Goal: Task Accomplishment & Management: Manage account settings

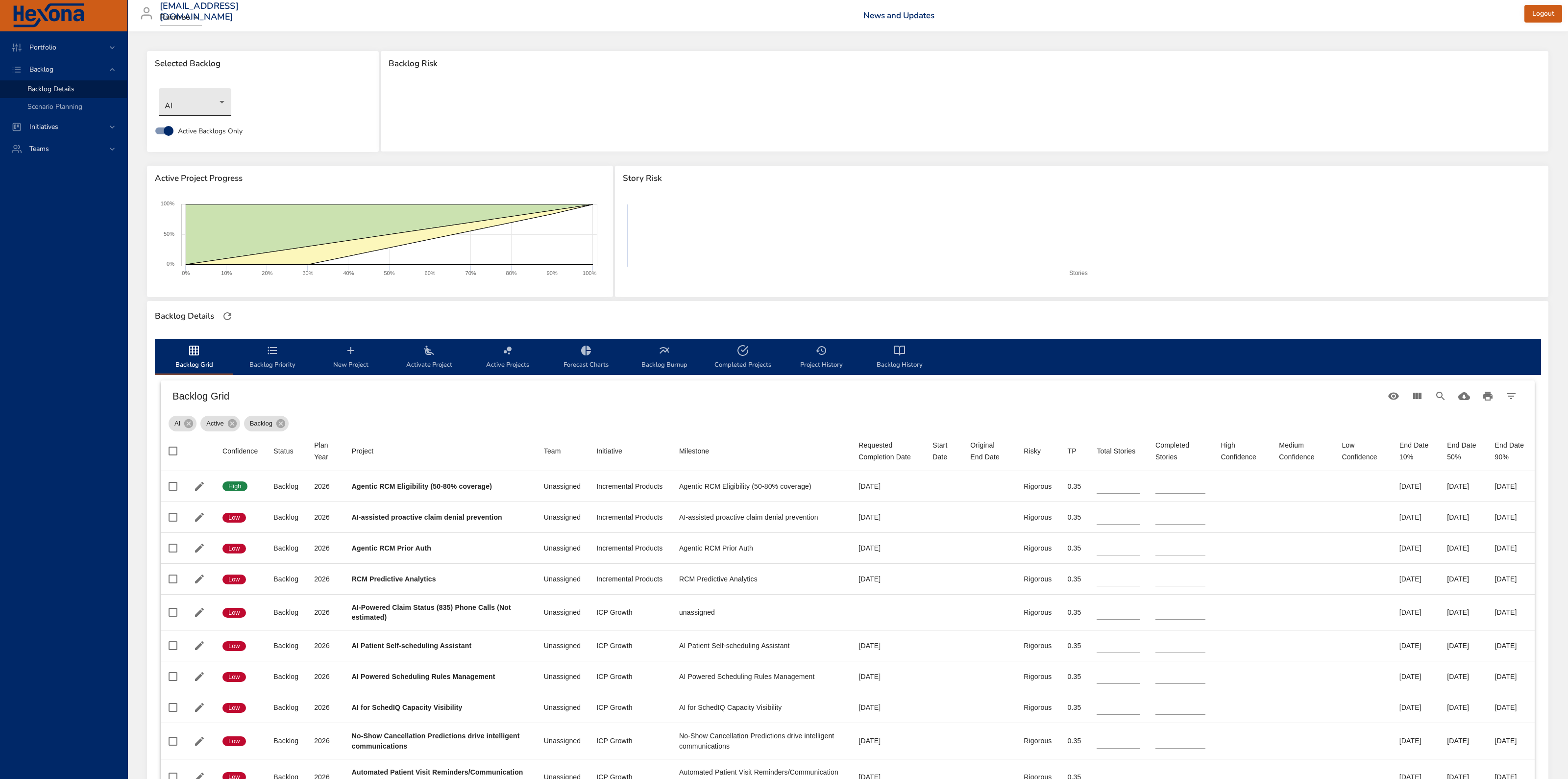
click at [203, 94] on body "Portfolio Backlog Backlog Details Scenario Planning Initiatives Teams [EMAIL_AD…" at bounding box center [784, 389] width 1568 height 779
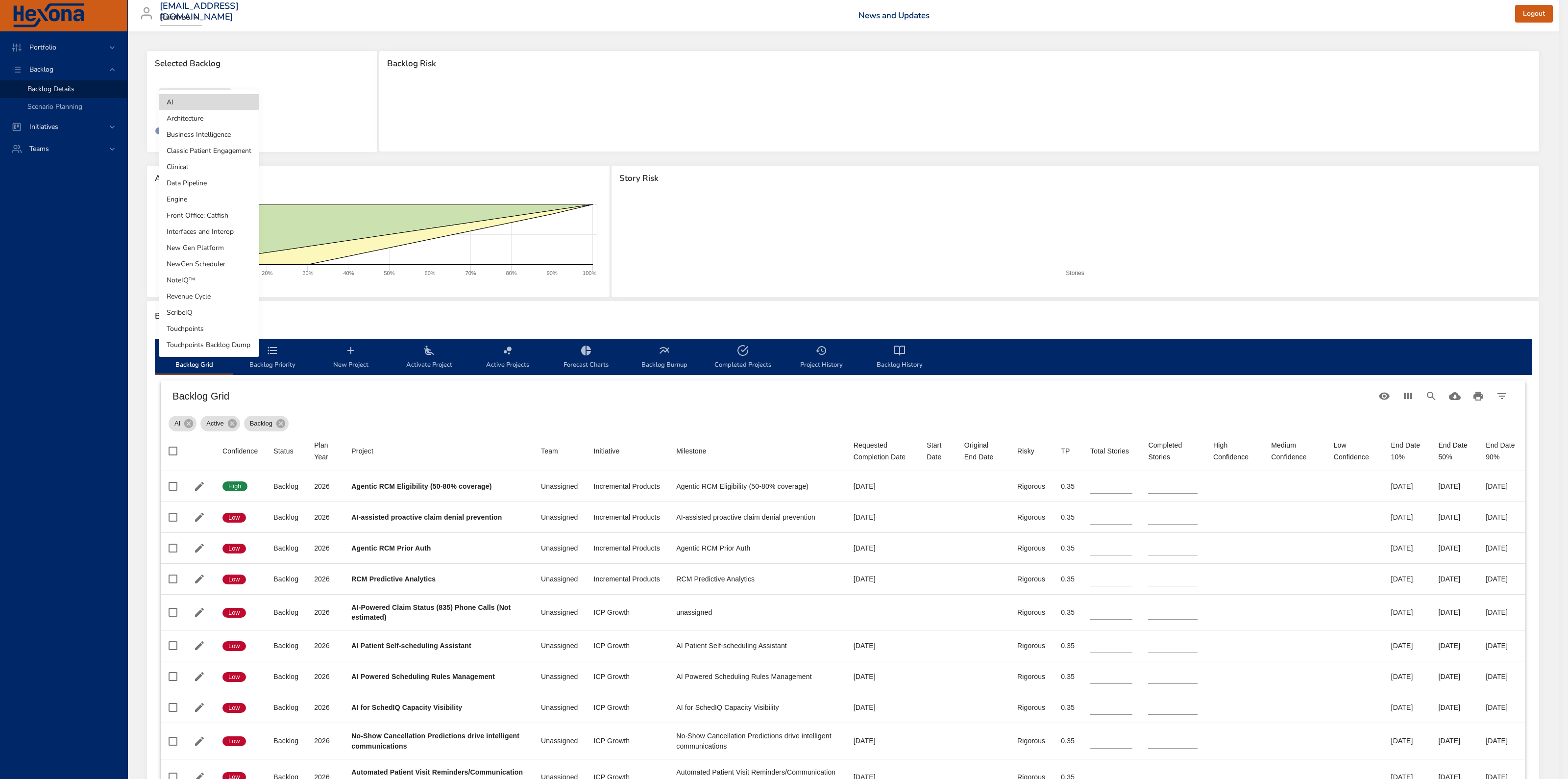
click at [202, 203] on li "Engine" at bounding box center [209, 199] width 100 height 16
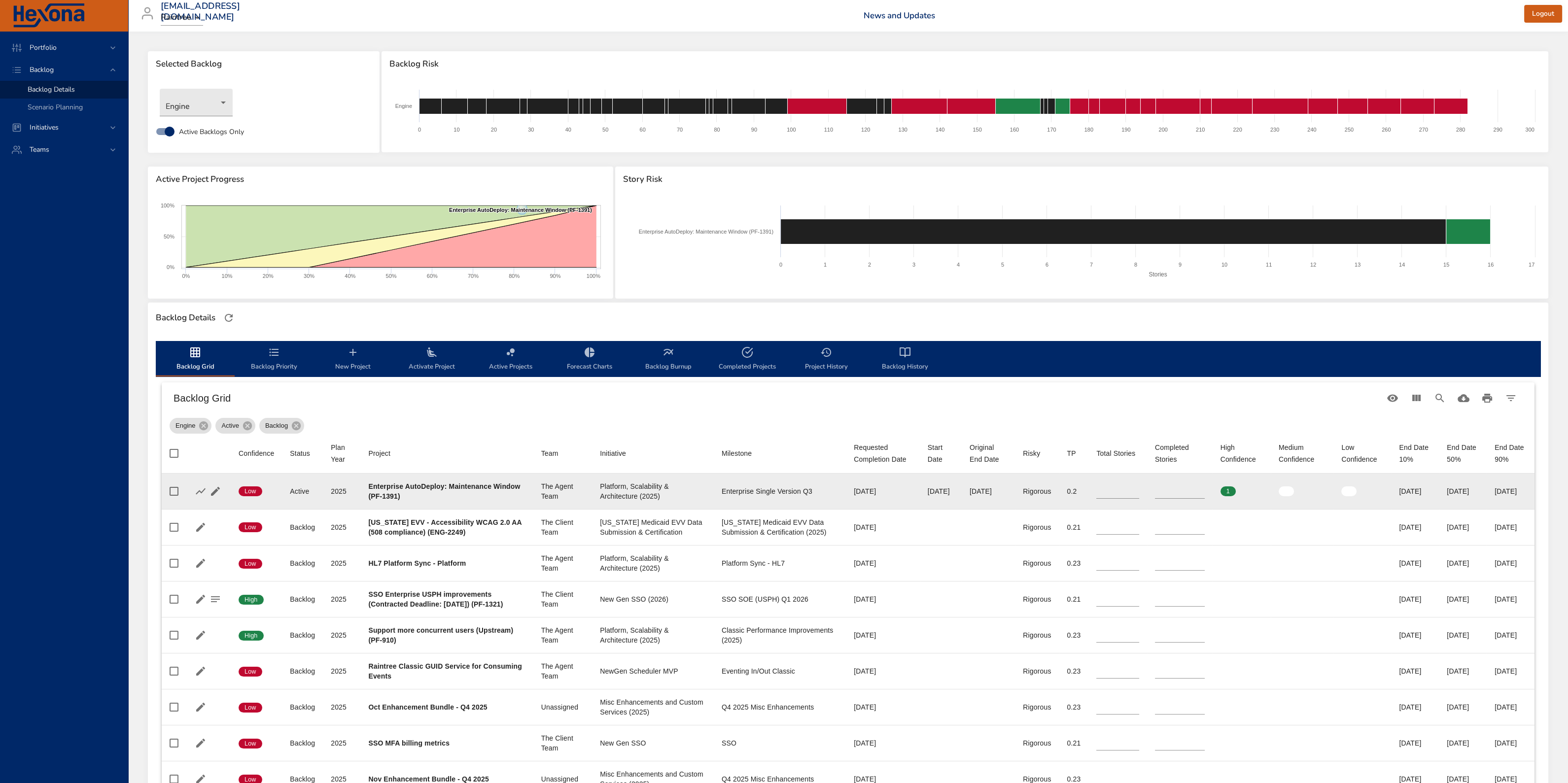
drag, startPoint x: 1180, startPoint y: 489, endPoint x: 1222, endPoint y: 487, distance: 42.0
type input "**"
click at [768, 335] on input "**" at bounding box center [1179, 492] width 50 height 15
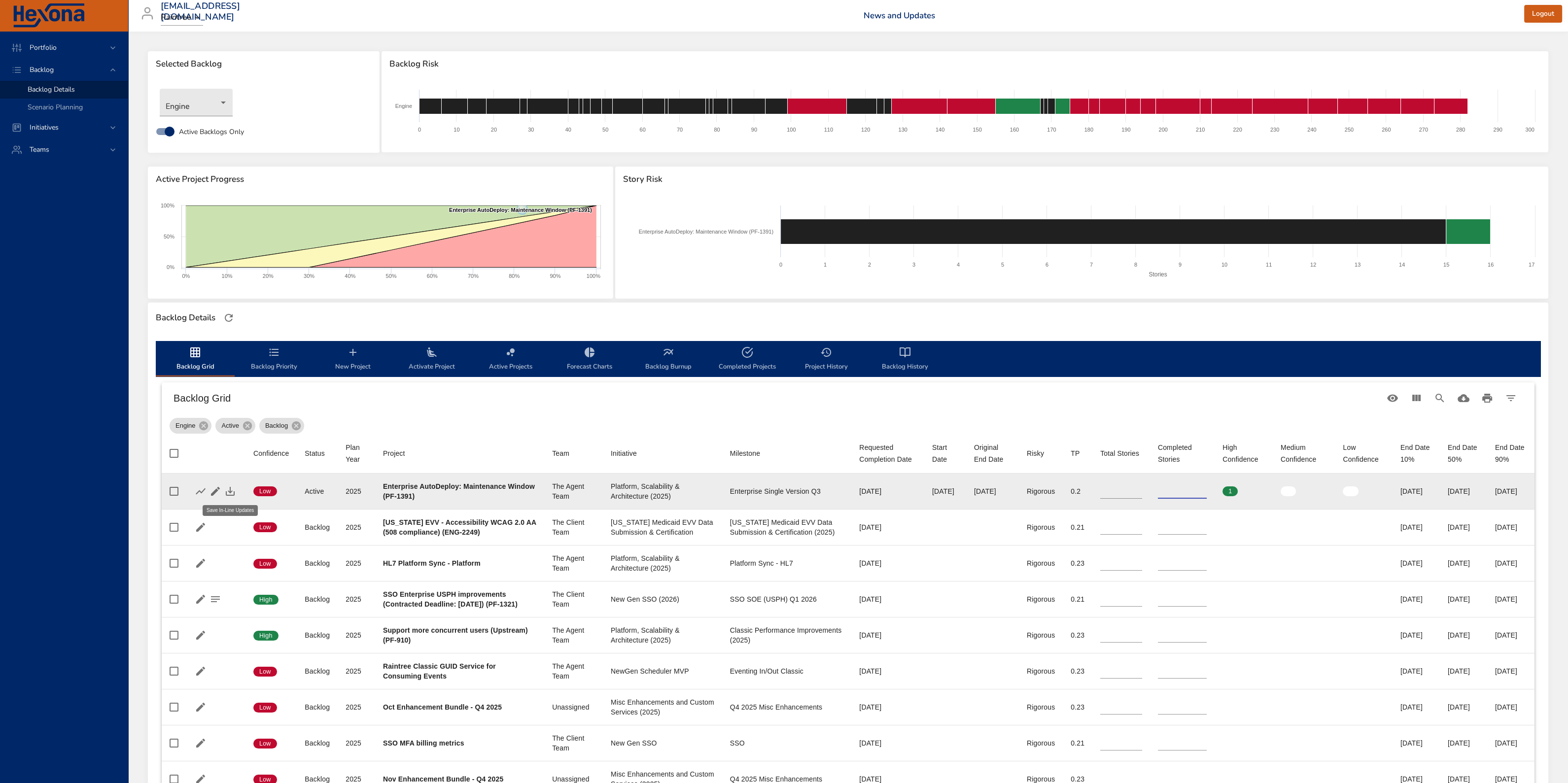
click at [230, 335] on icon "button" at bounding box center [230, 491] width 9 height 9
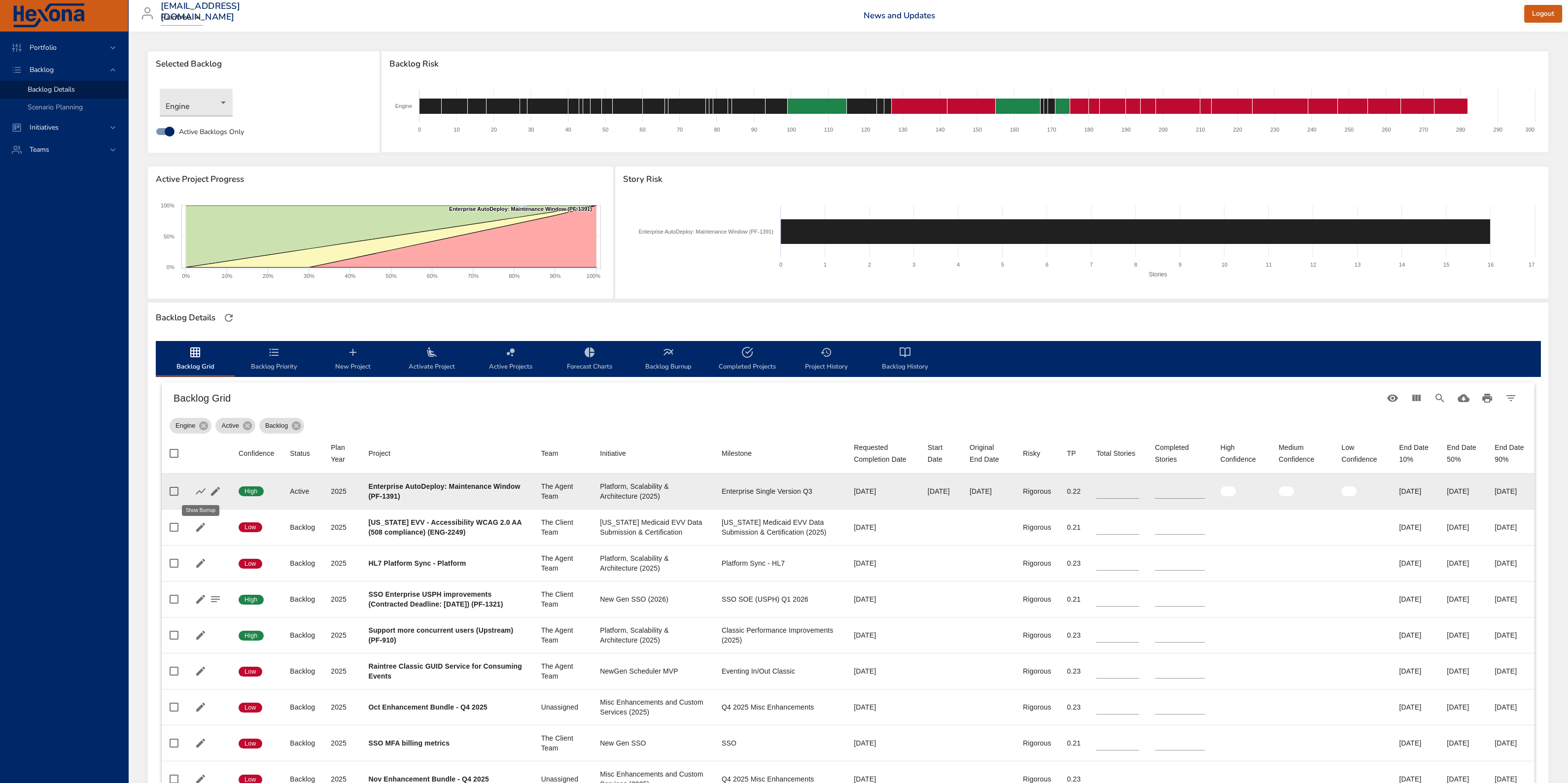
click at [200, 335] on icon "button" at bounding box center [200, 491] width 12 height 12
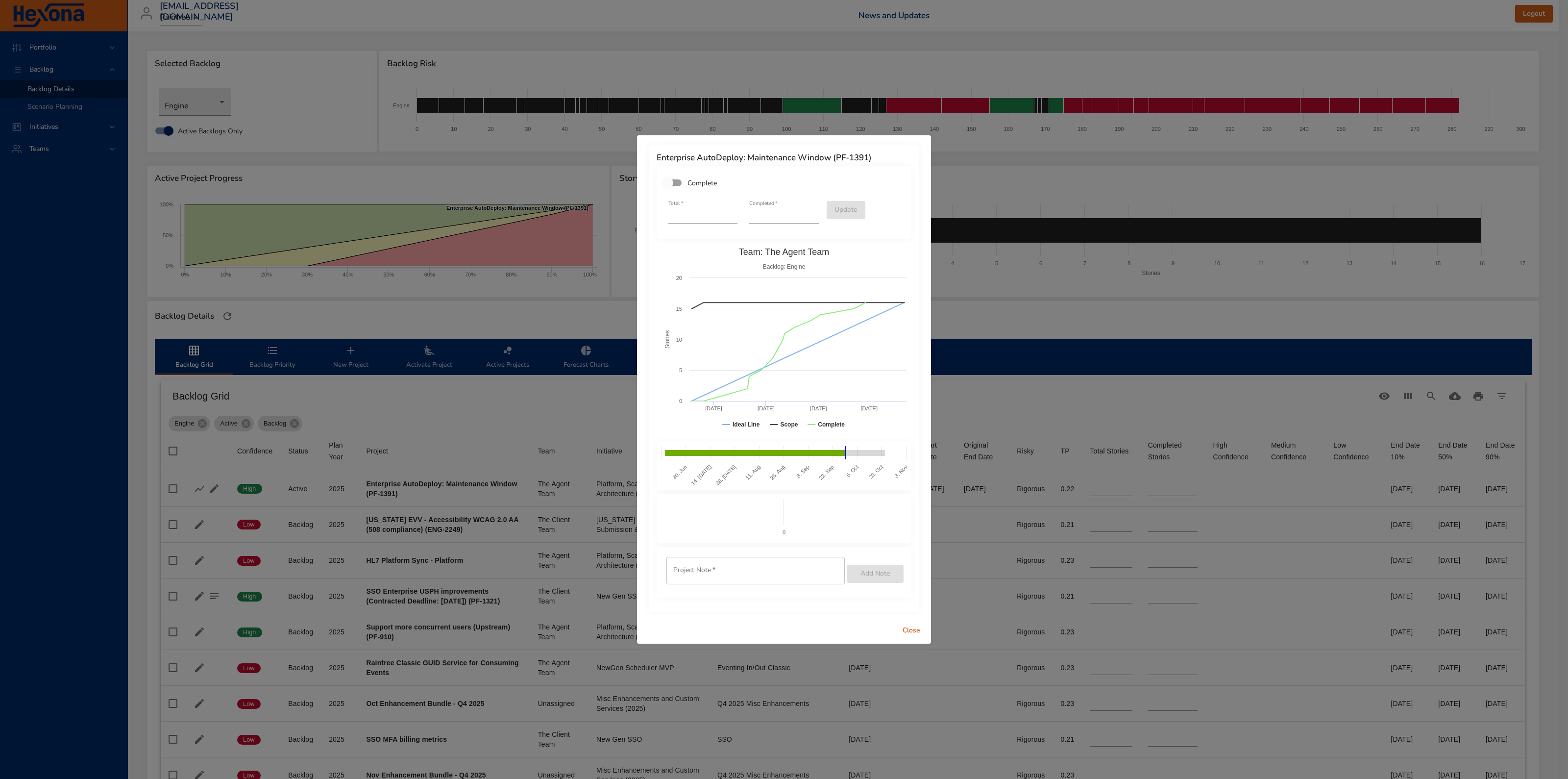
click at [764, 333] on span "Close" at bounding box center [911, 631] width 24 height 12
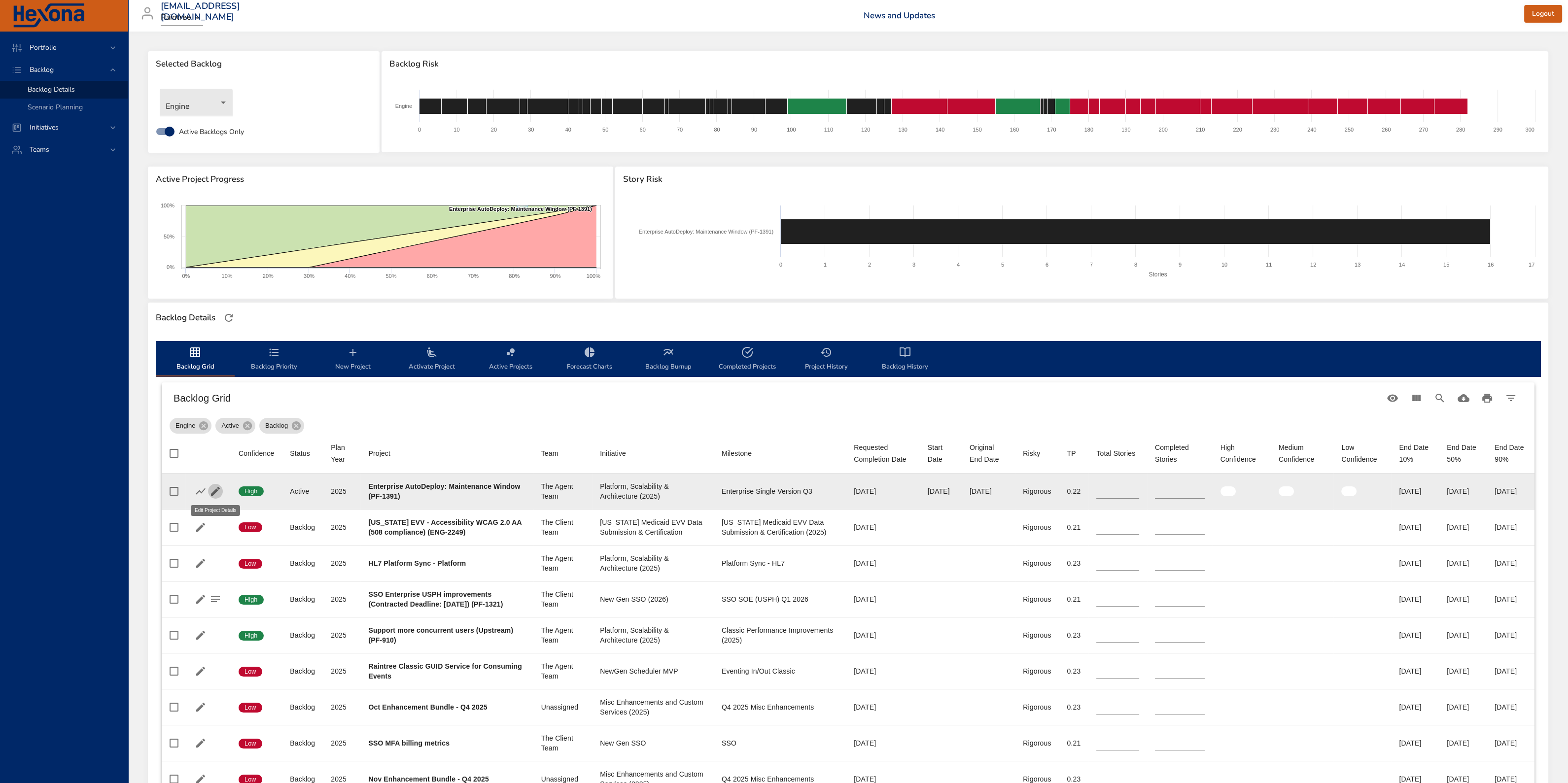
click at [219, 335] on icon "button" at bounding box center [216, 491] width 9 height 9
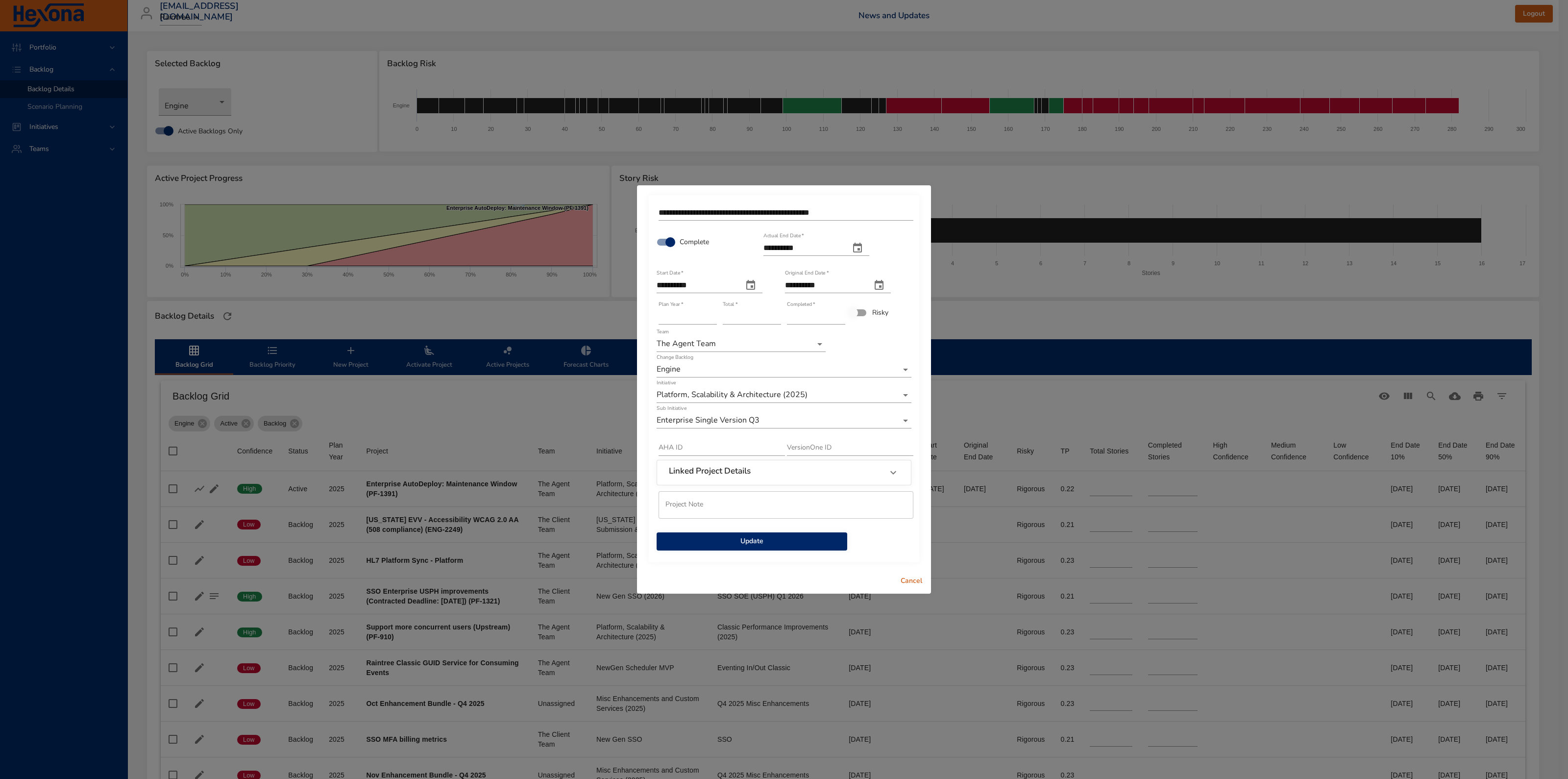
click at [764, 333] on span "Update" at bounding box center [752, 541] width 175 height 12
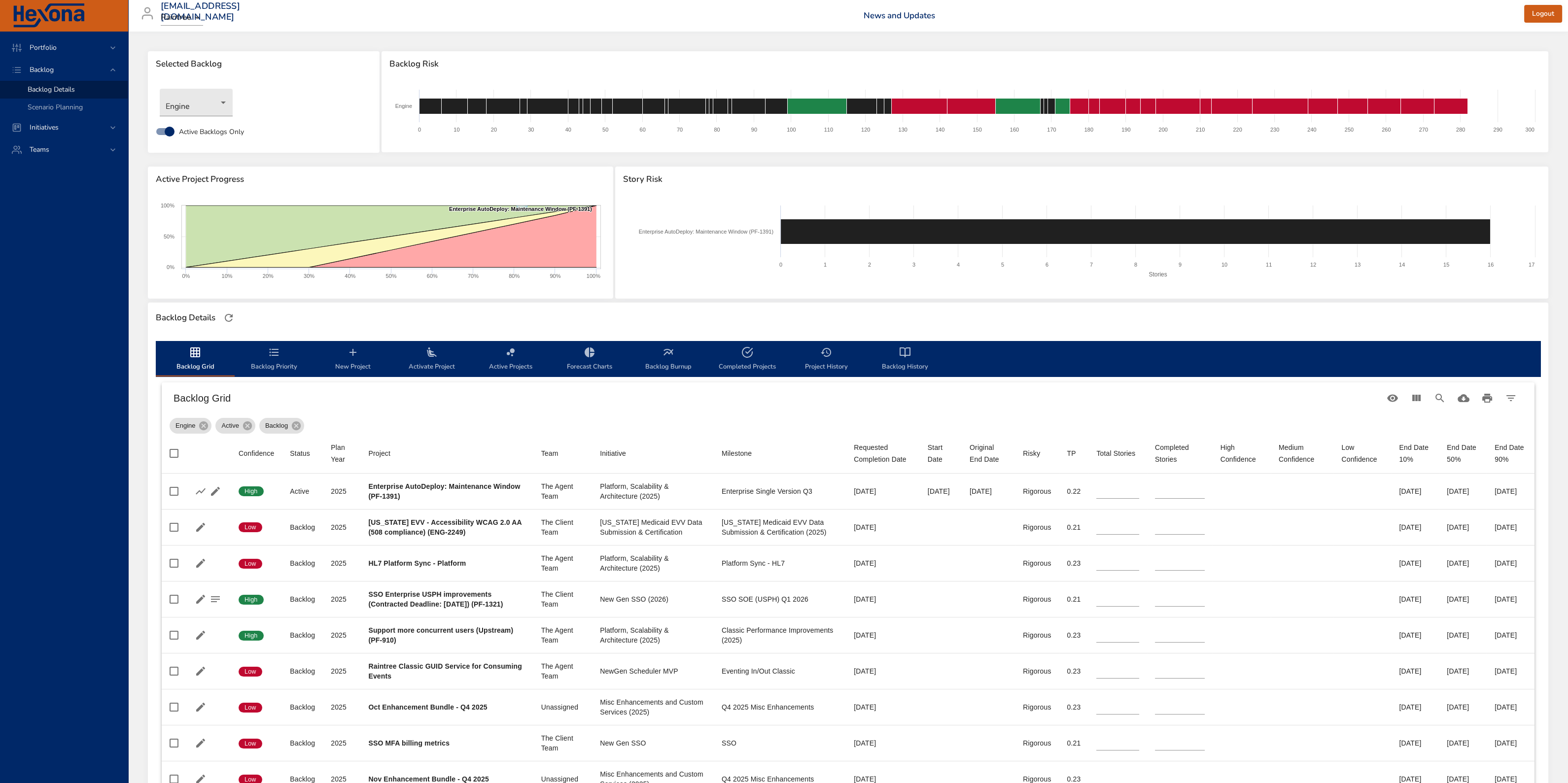
click at [357, 335] on span "New Project" at bounding box center [353, 359] width 67 height 26
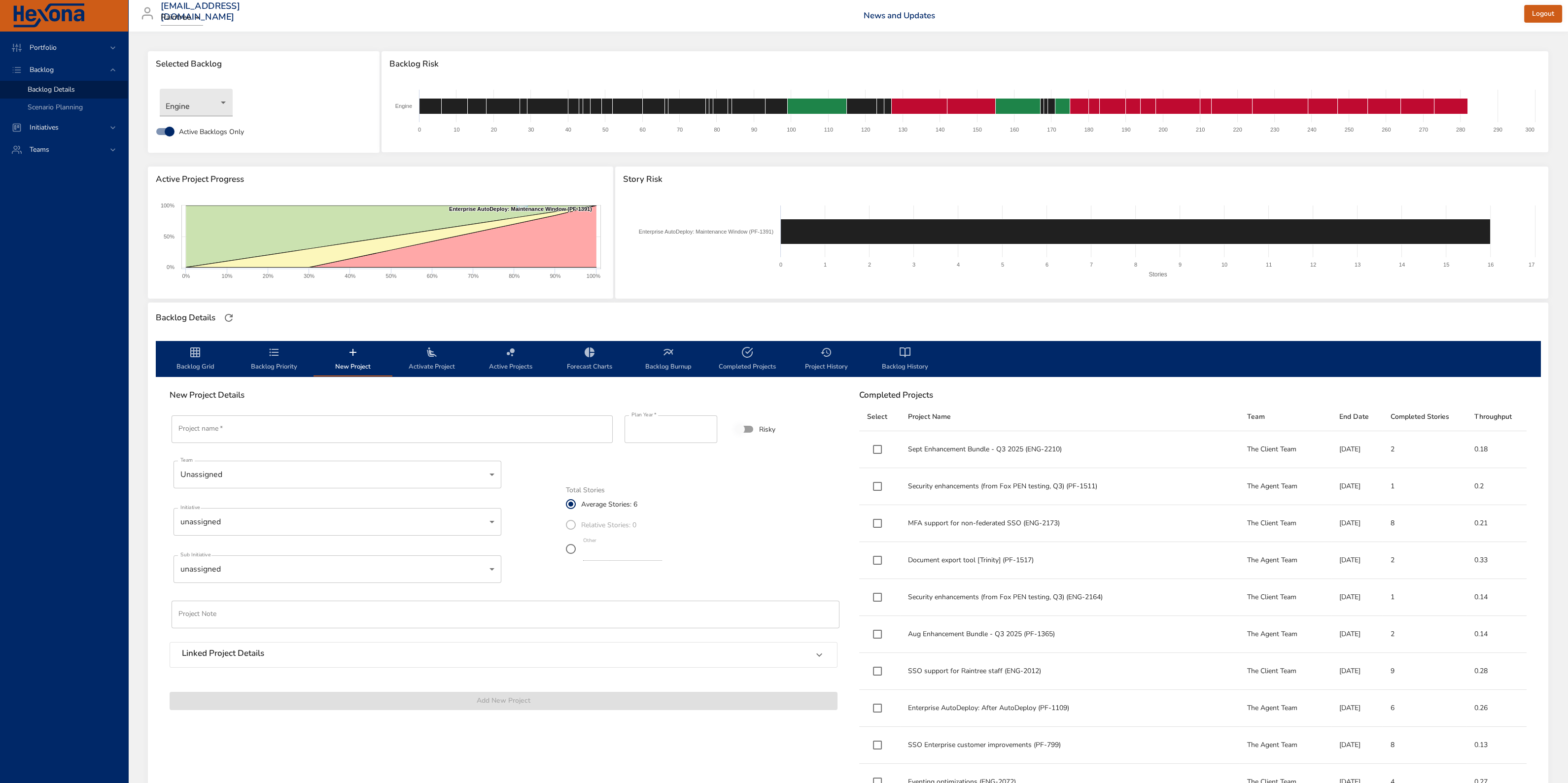
click at [309, 335] on input "Project name   *" at bounding box center [392, 429] width 441 height 28
click at [189, 335] on span "Backlog Grid" at bounding box center [195, 359] width 67 height 26
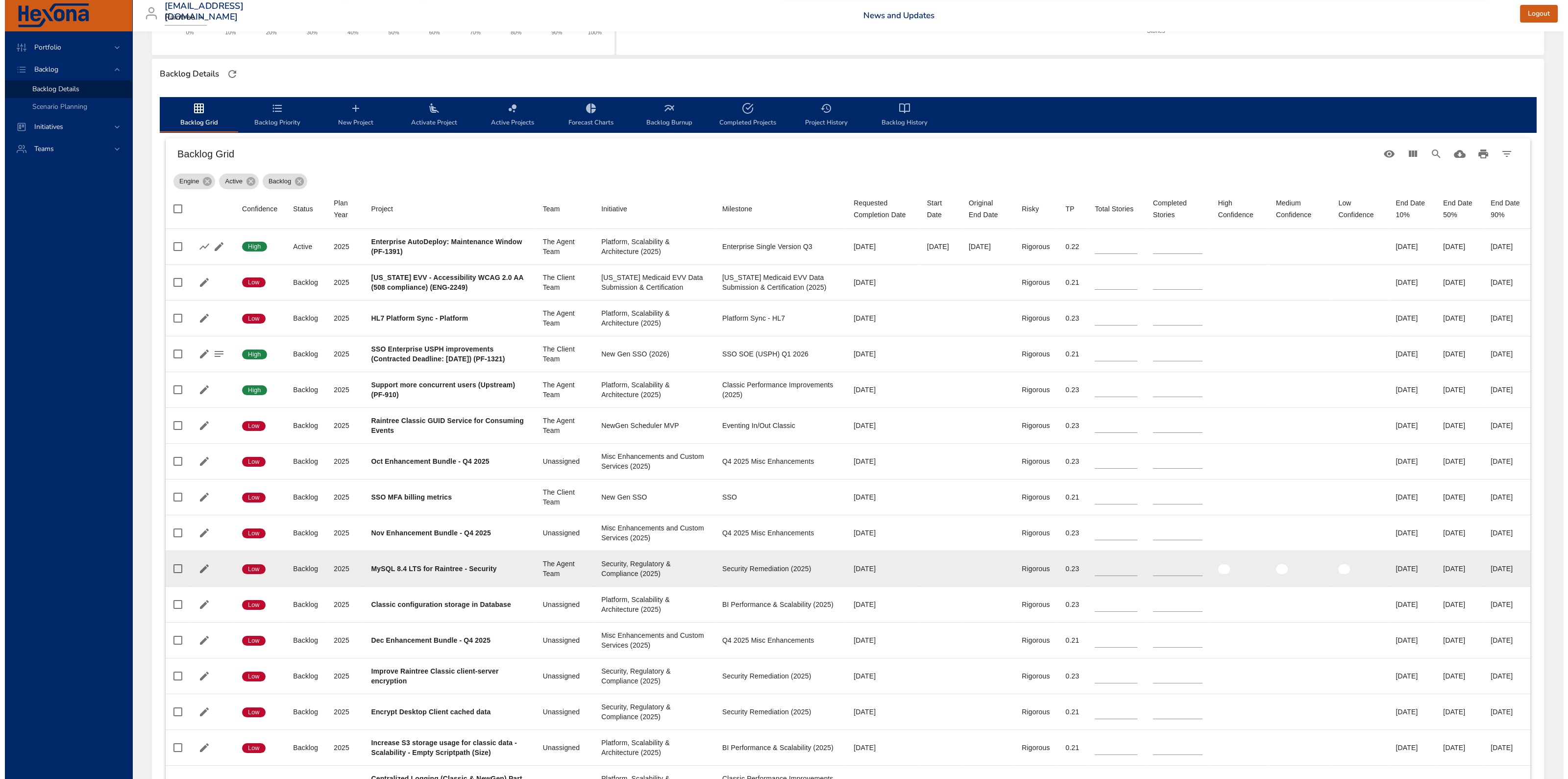
scroll to position [245, 0]
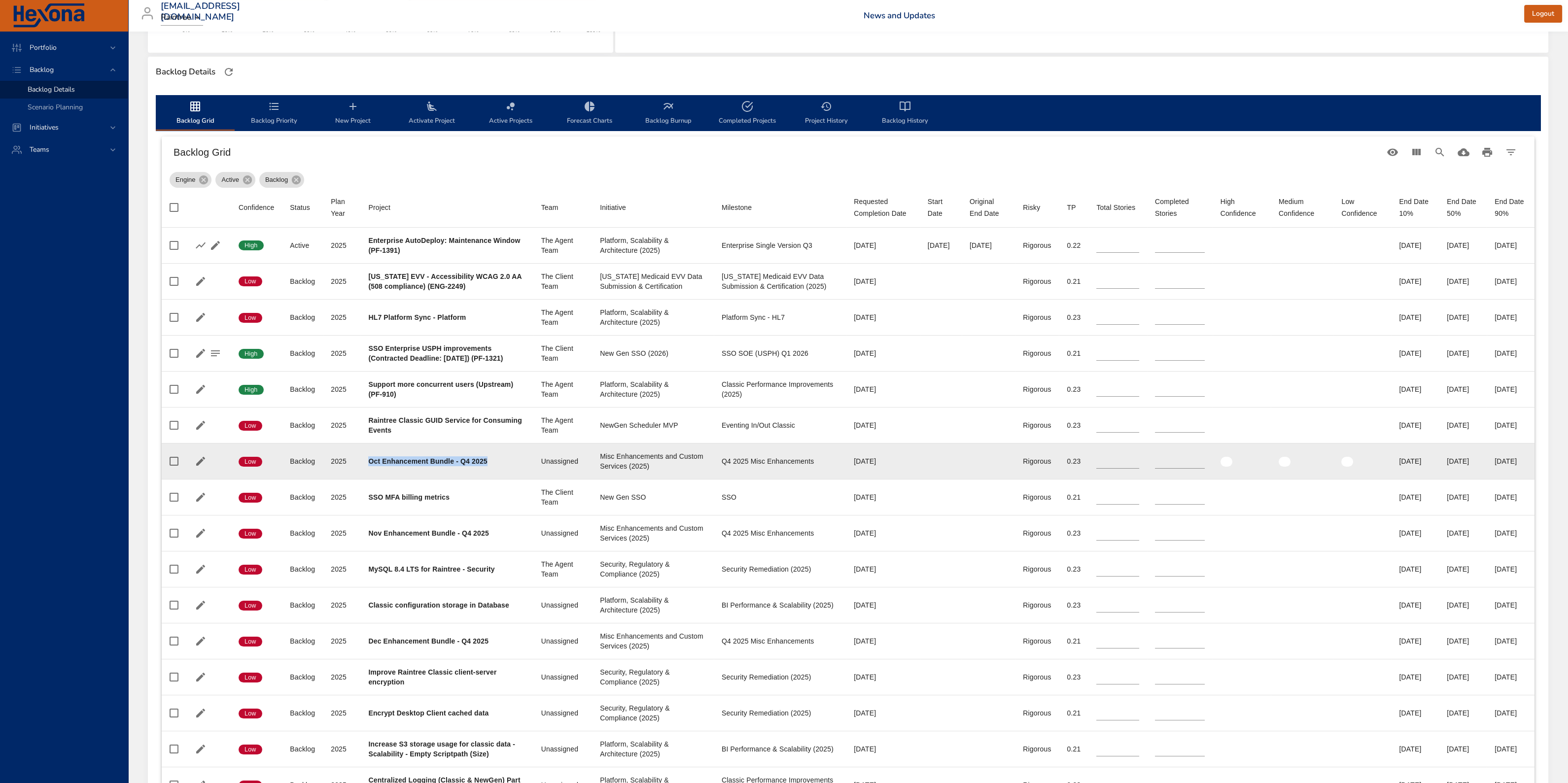
drag, startPoint x: 492, startPoint y: 471, endPoint x: 365, endPoint y: 474, distance: 127.0
click at [365, 335] on td "Project Oct Enhancement Bundle - Q4 2025" at bounding box center [446, 461] width 173 height 36
copy b "Oct Enhancement Bundle - Q4 2025"
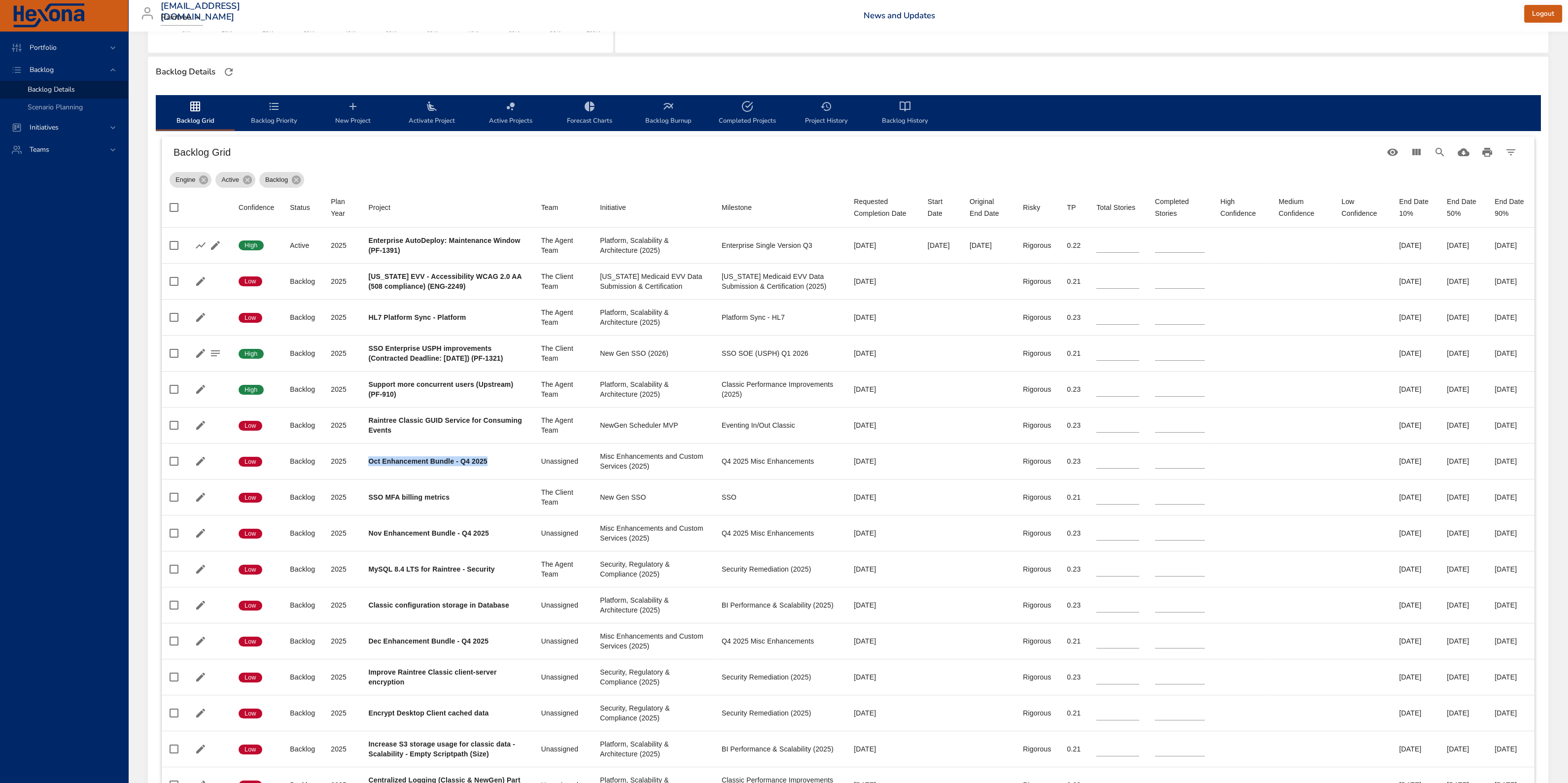
click at [355, 120] on span "New Project" at bounding box center [353, 113] width 67 height 26
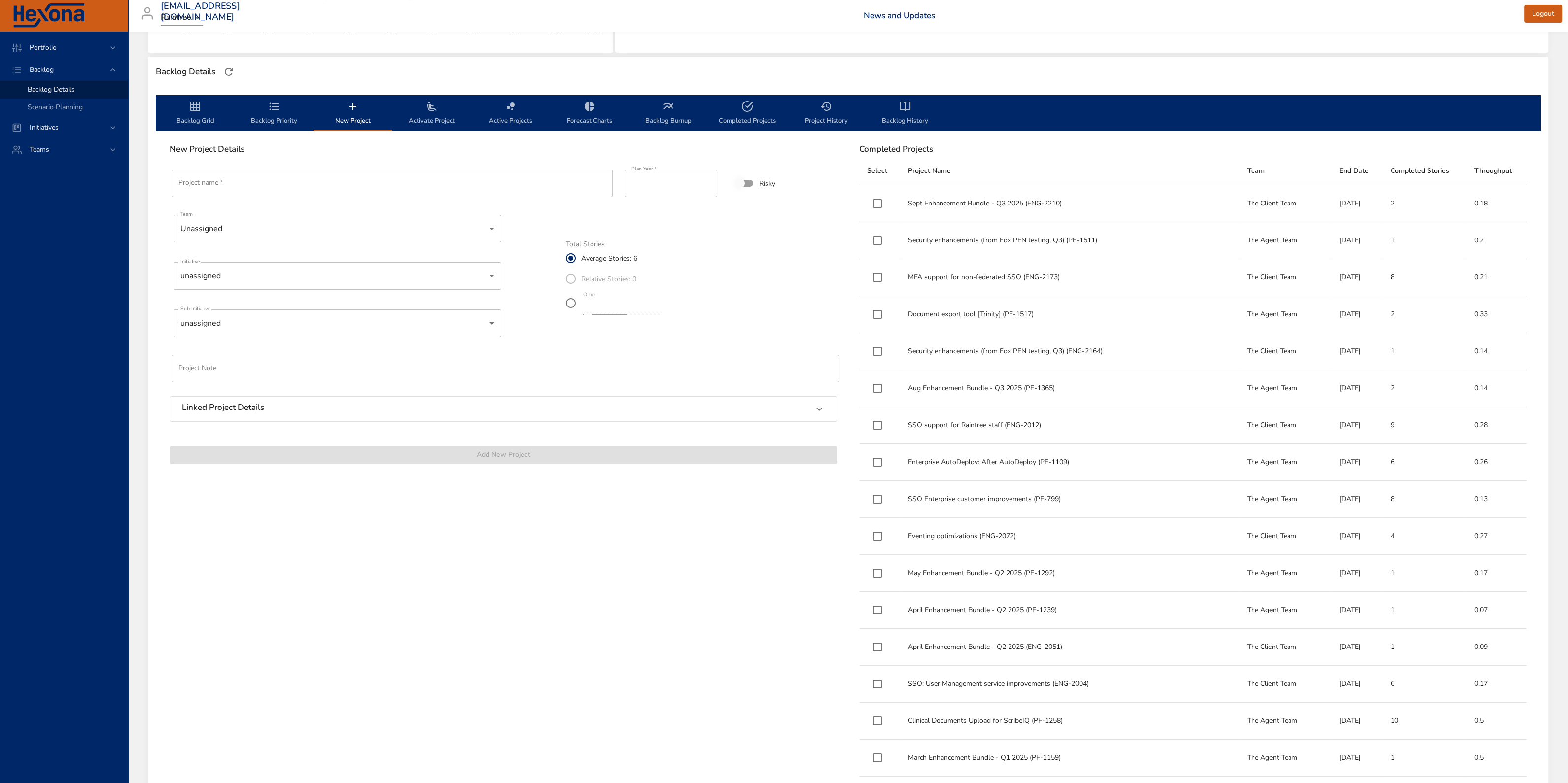
click at [332, 183] on input "Project name   *" at bounding box center [392, 183] width 441 height 28
paste input "**********"
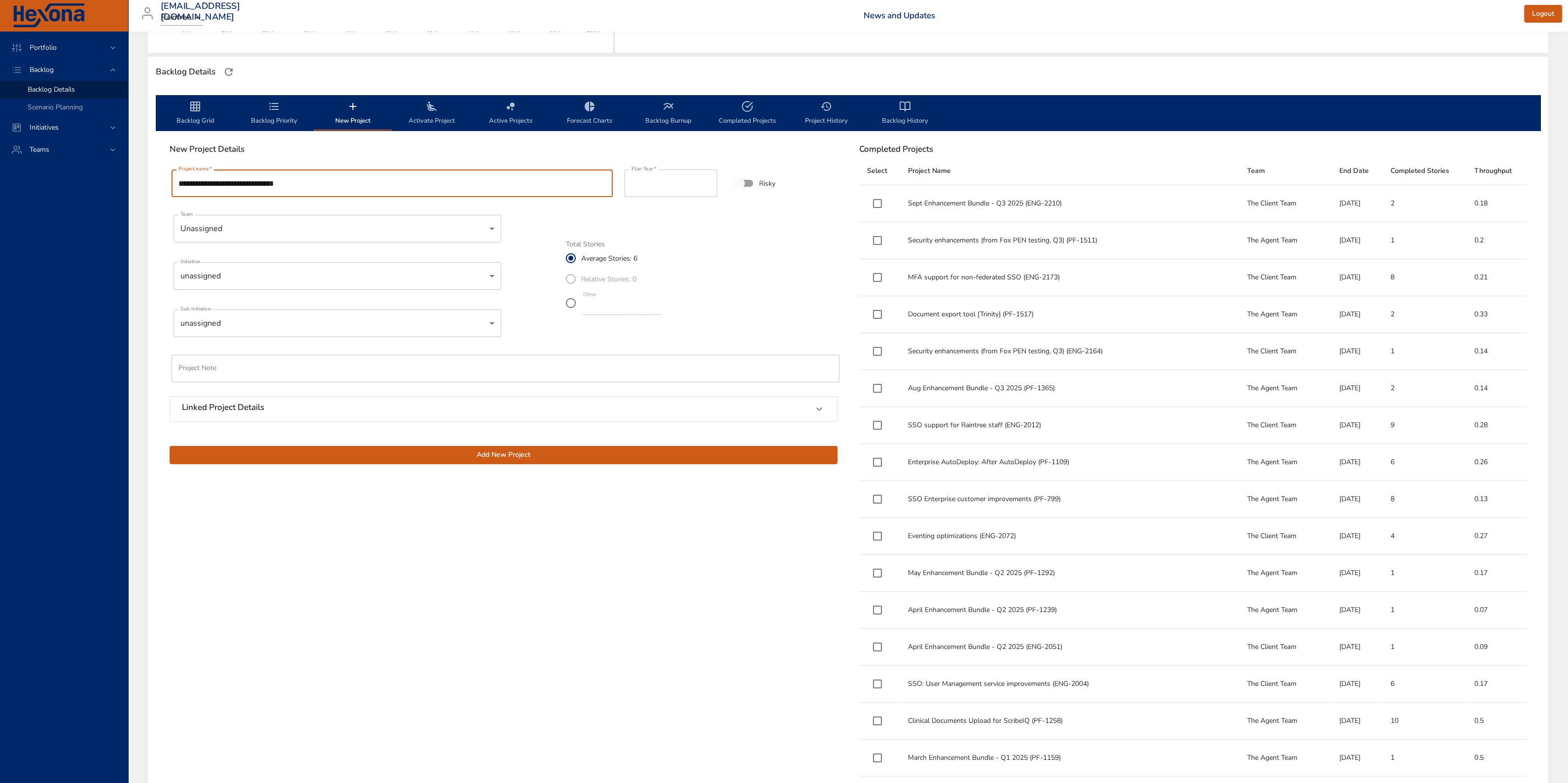
drag, startPoint x: 191, startPoint y: 181, endPoint x: 165, endPoint y: 178, distance: 26.2
click at [165, 178] on div "**********" at bounding box center [390, 183] width 453 height 43
click at [292, 184] on input "**********" at bounding box center [392, 183] width 441 height 28
click at [474, 187] on input "**********" at bounding box center [392, 183] width 441 height 28
type input "**********"
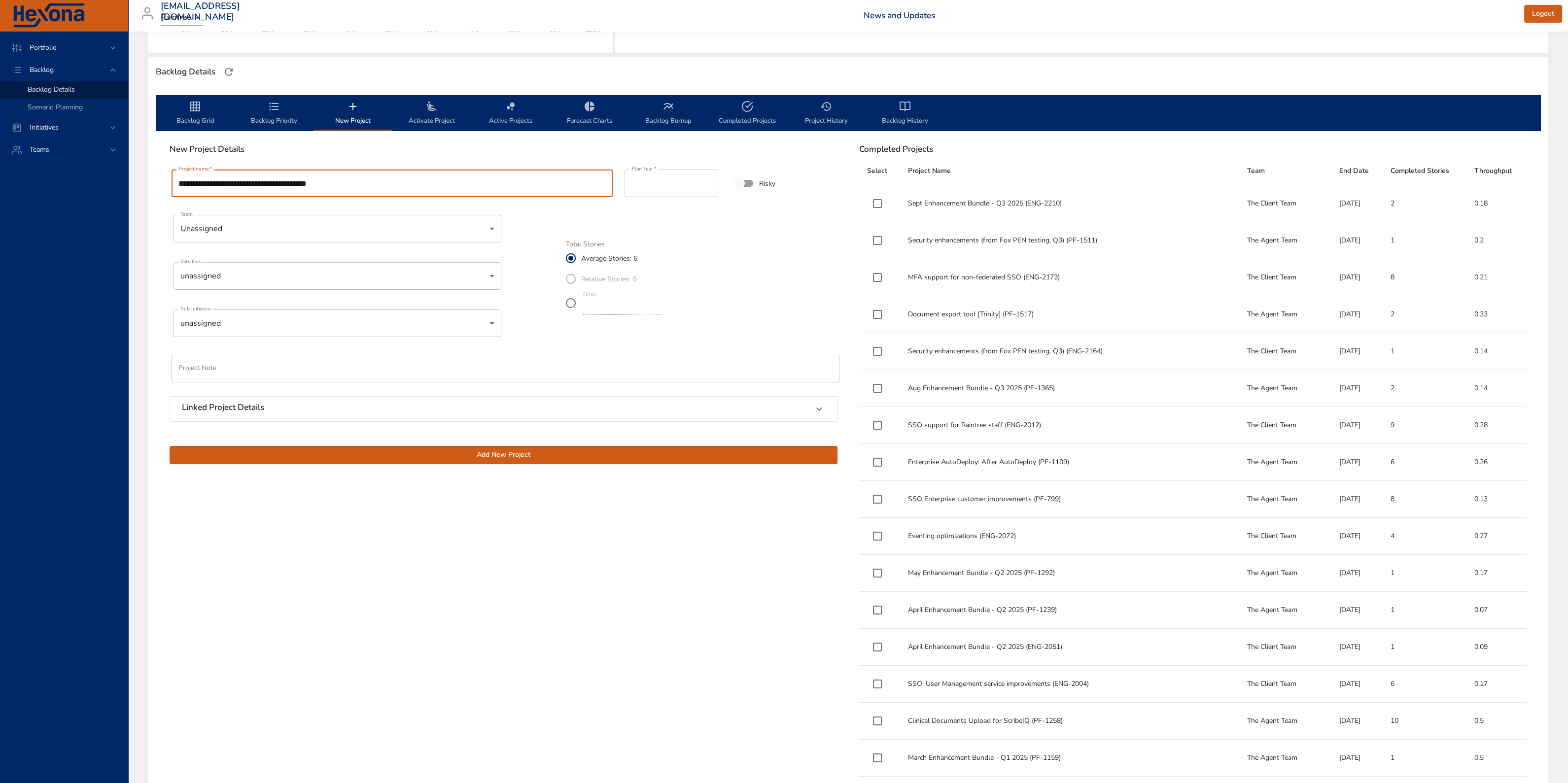
click at [279, 225] on body "Portfolio Backlog Backlog Details Scenario Planning Initiatives Teams [EMAIL_AD…" at bounding box center [784, 145] width 1568 height 783
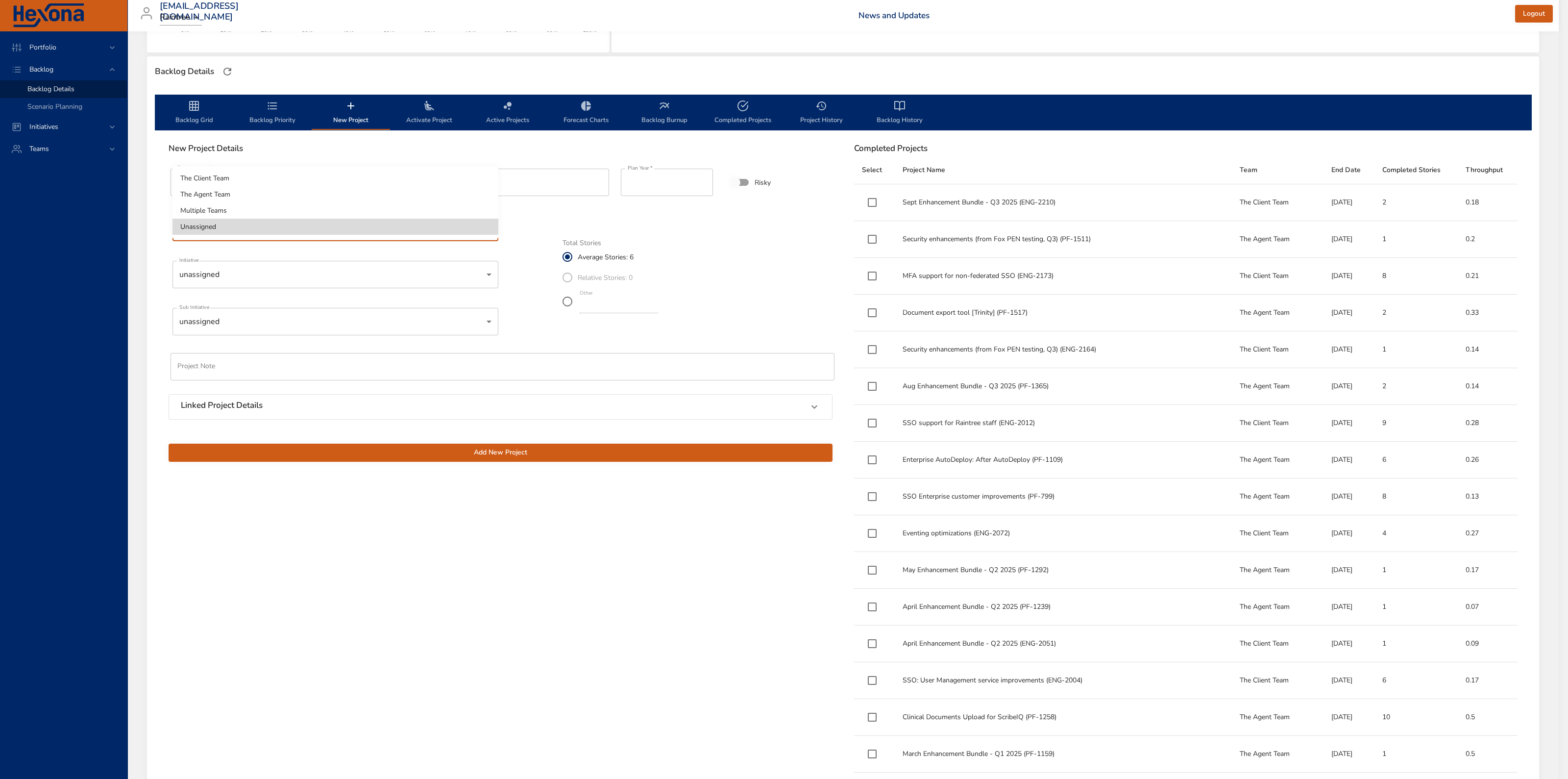
click at [240, 194] on li "The Agent Team" at bounding box center [335, 194] width 326 height 16
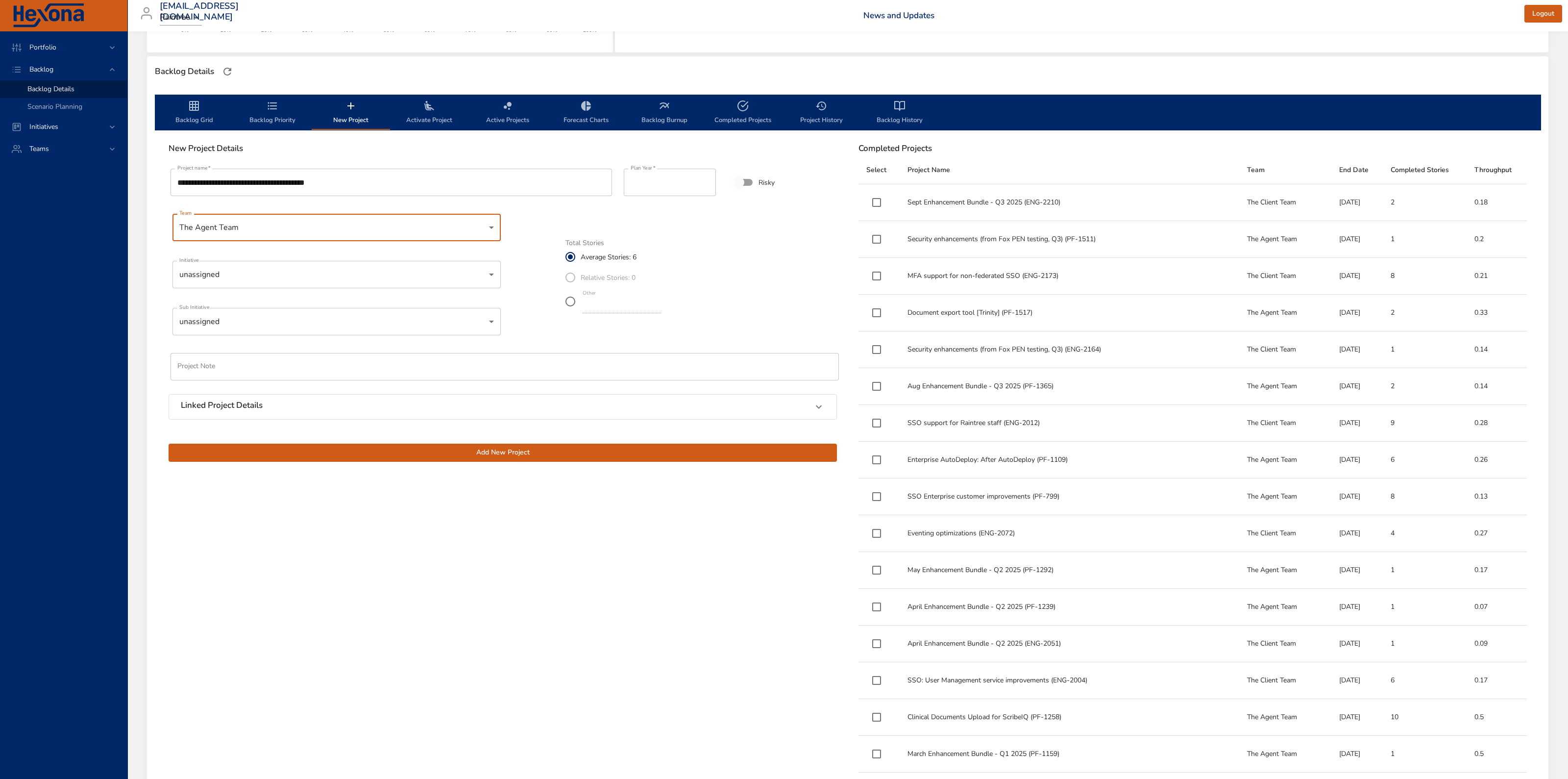
click at [265, 273] on body "Portfolio Backlog Backlog Details Scenario Planning Initiatives Teams [EMAIL_AD…" at bounding box center [784, 144] width 1568 height 779
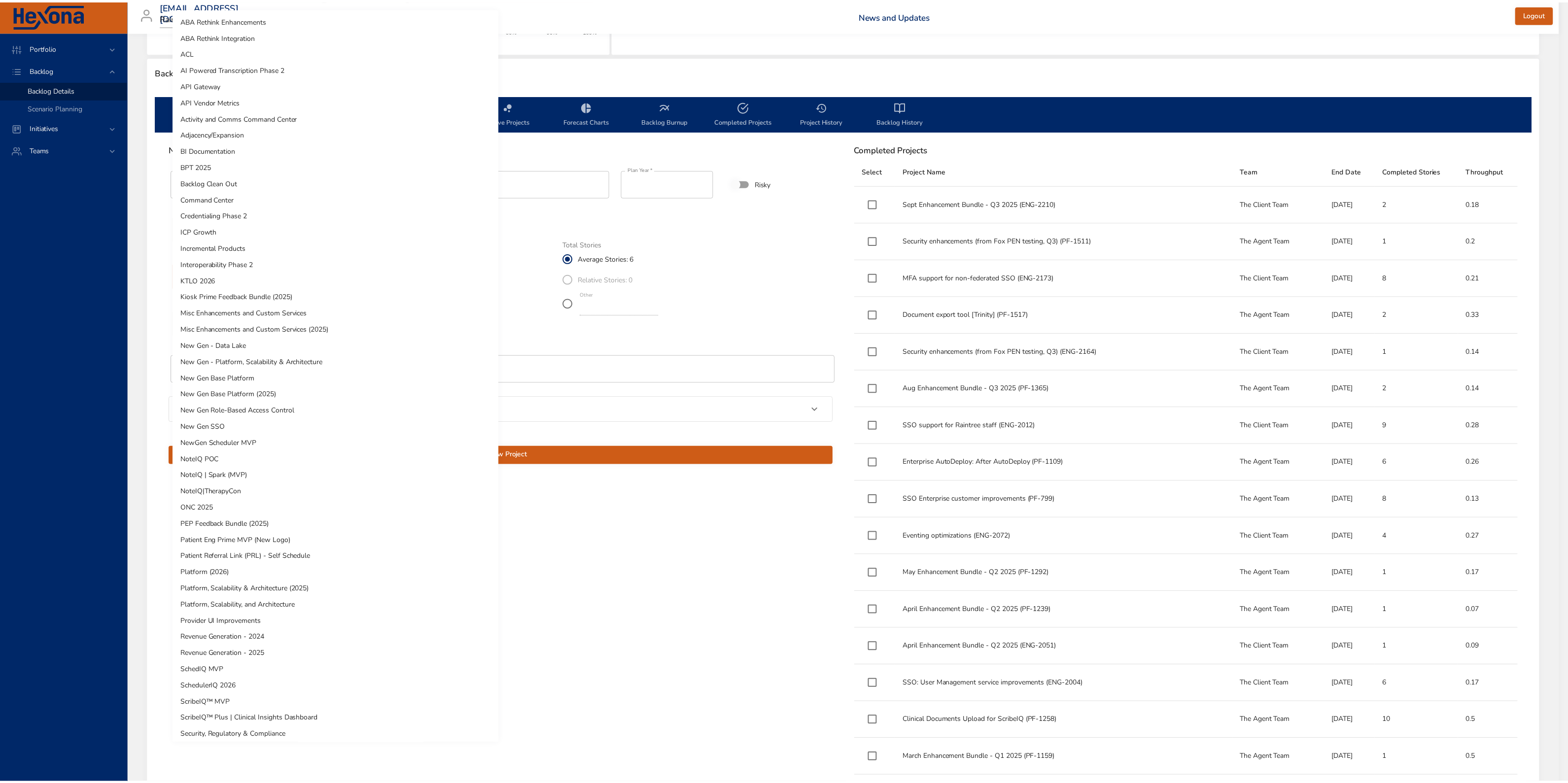
scroll to position [198, 0]
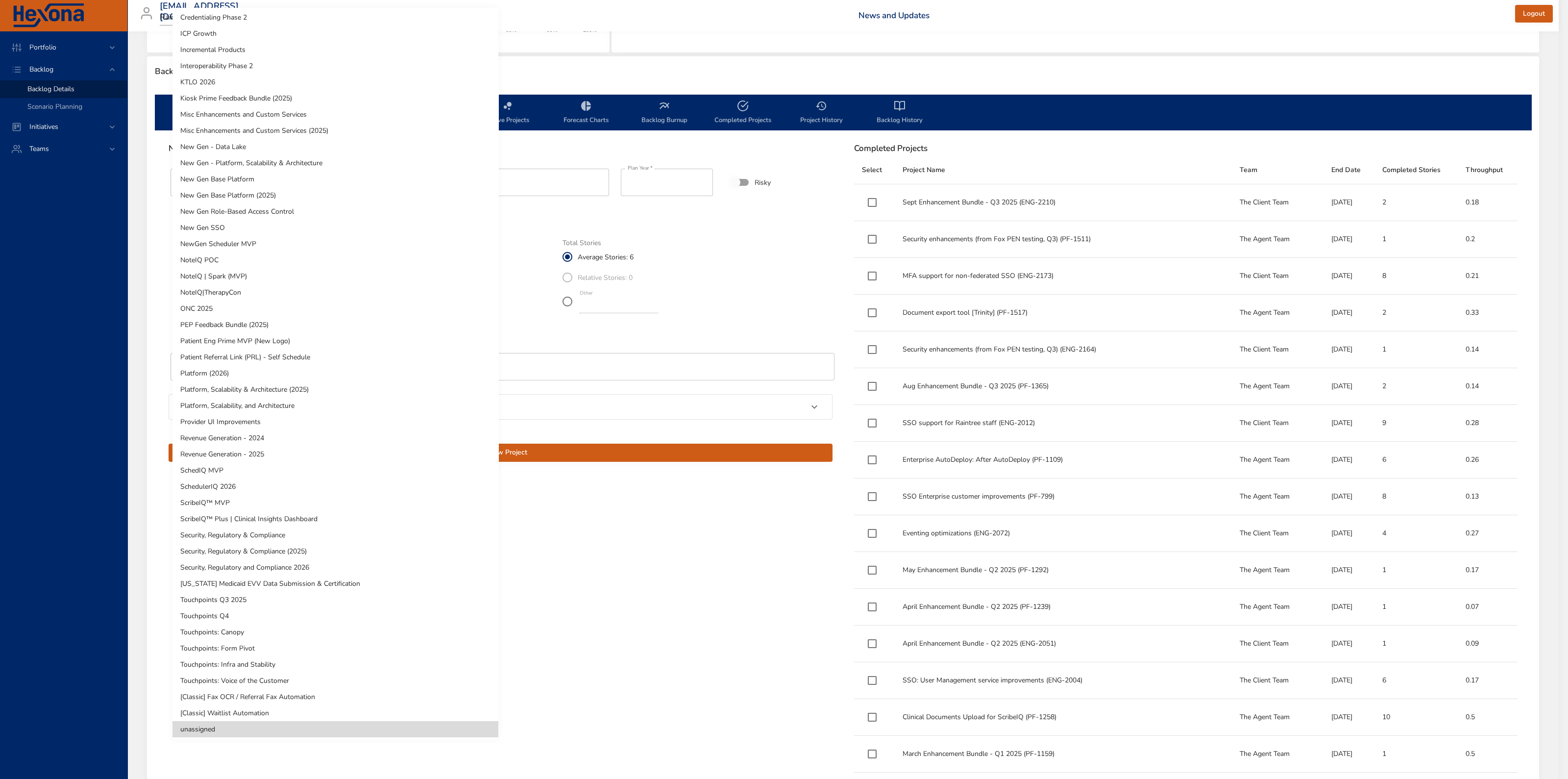
click at [328, 125] on li "Misc Enhancements and Custom Services (2025)" at bounding box center [335, 130] width 326 height 16
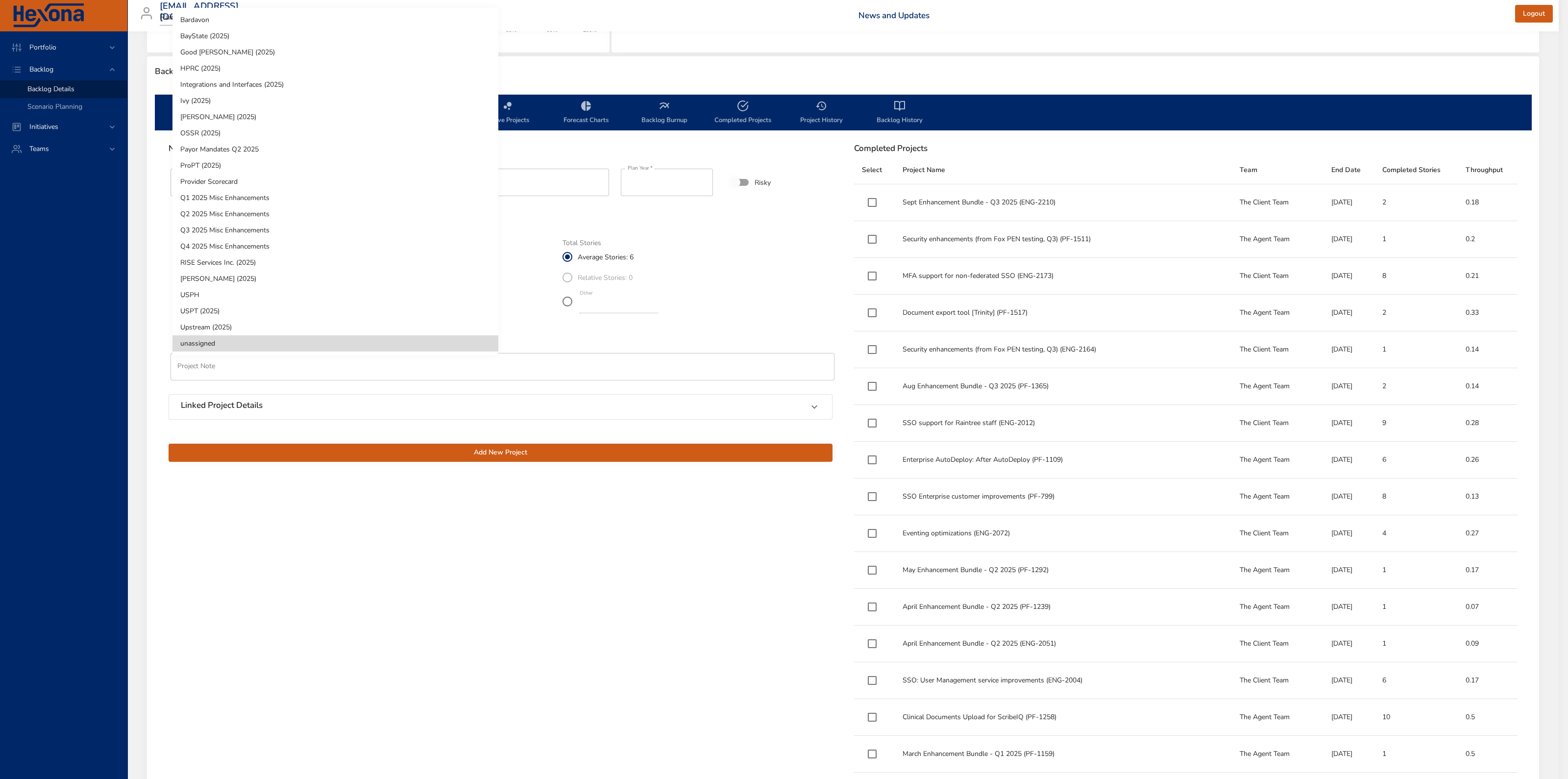
click at [278, 320] on body "Portfolio Backlog Backlog Details Scenario Planning Initiatives Teams [EMAIL_AD…" at bounding box center [784, 144] width 1568 height 779
click at [282, 224] on li "Q3 2025 Misc Enhancements" at bounding box center [335, 230] width 326 height 16
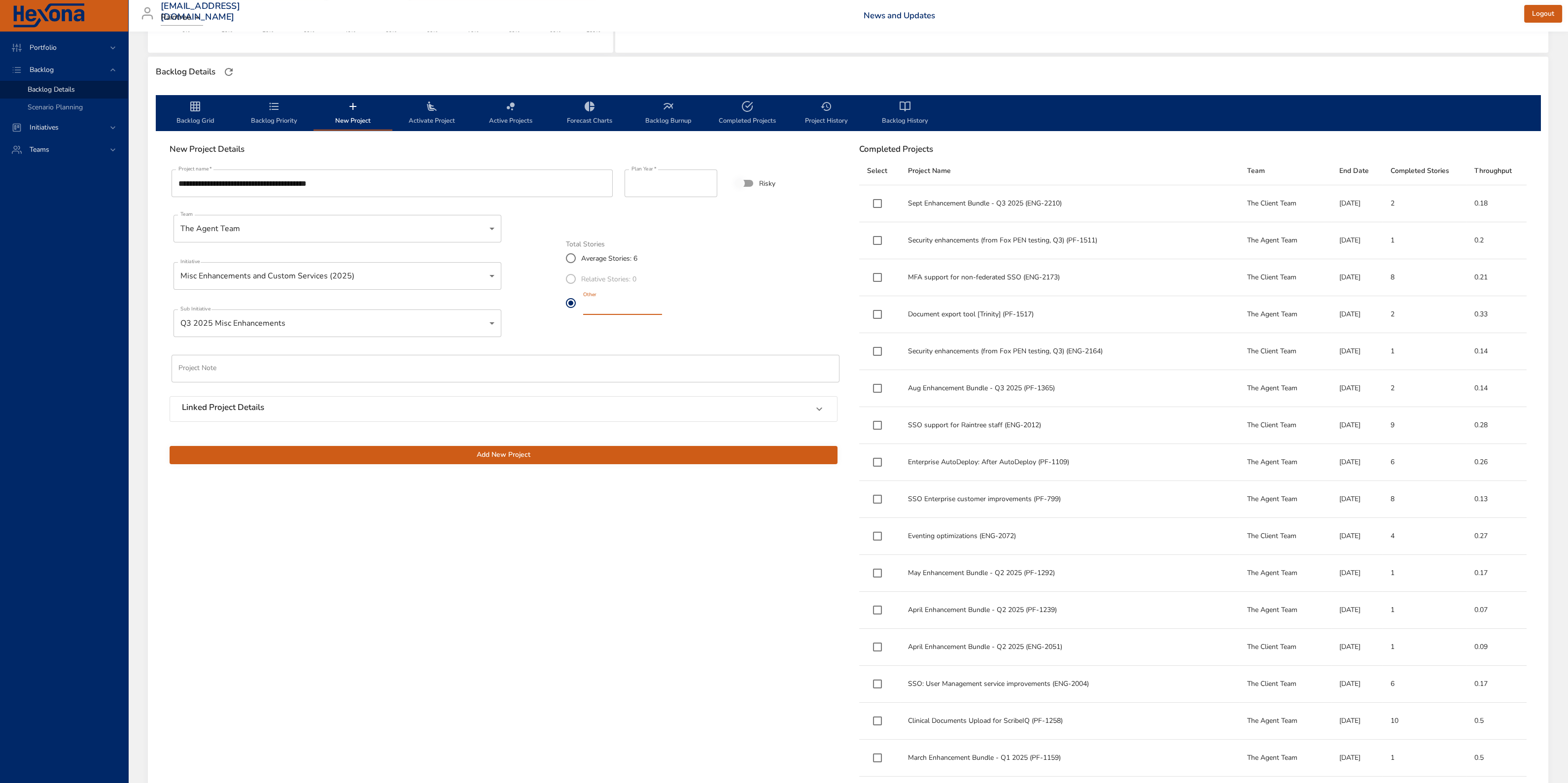
click at [561, 299] on label "Other *" at bounding box center [612, 303] width 103 height 28
type input "*"
click at [501, 335] on span "Add New Project" at bounding box center [503, 455] width 652 height 12
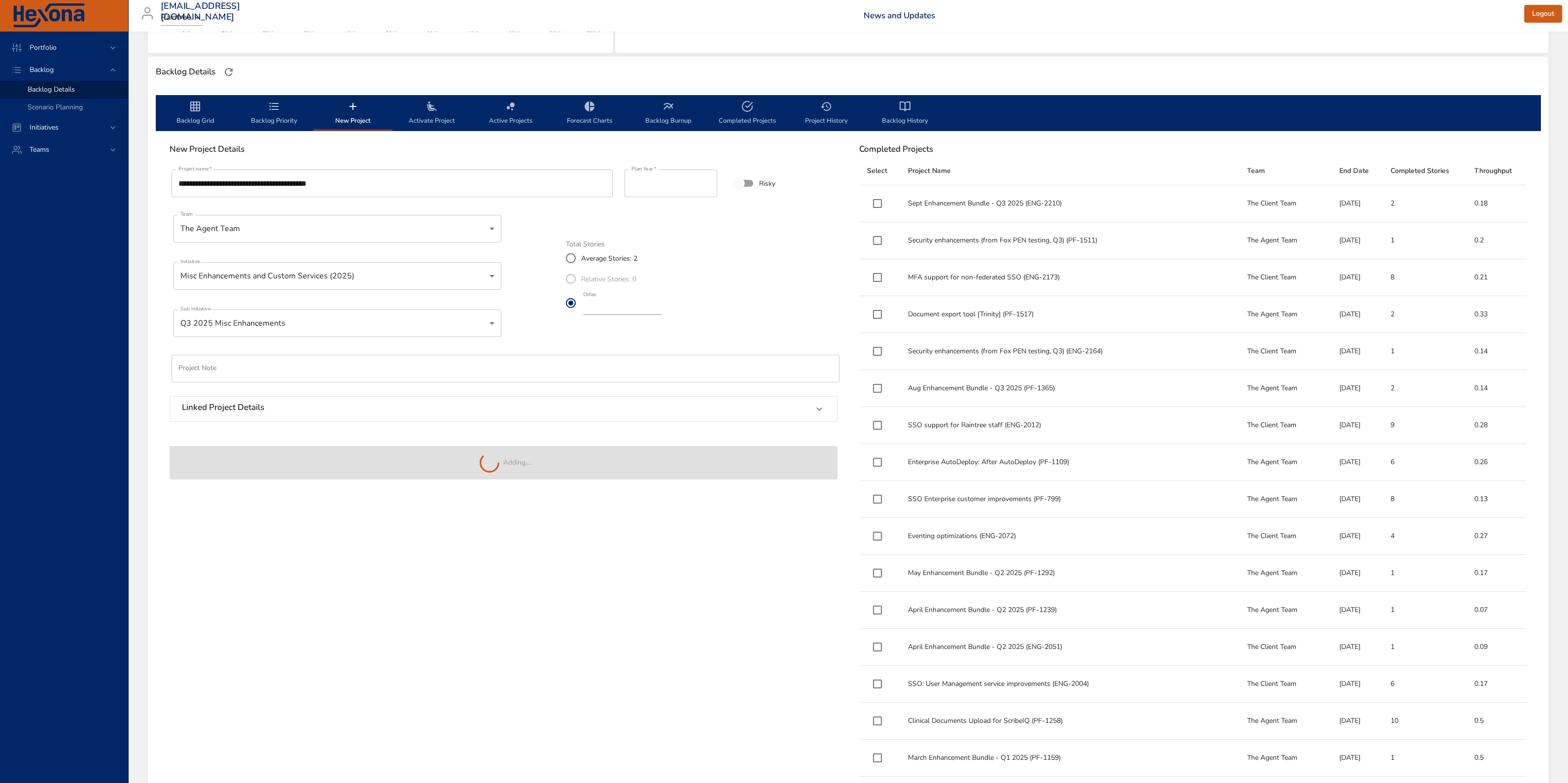
type input "*"
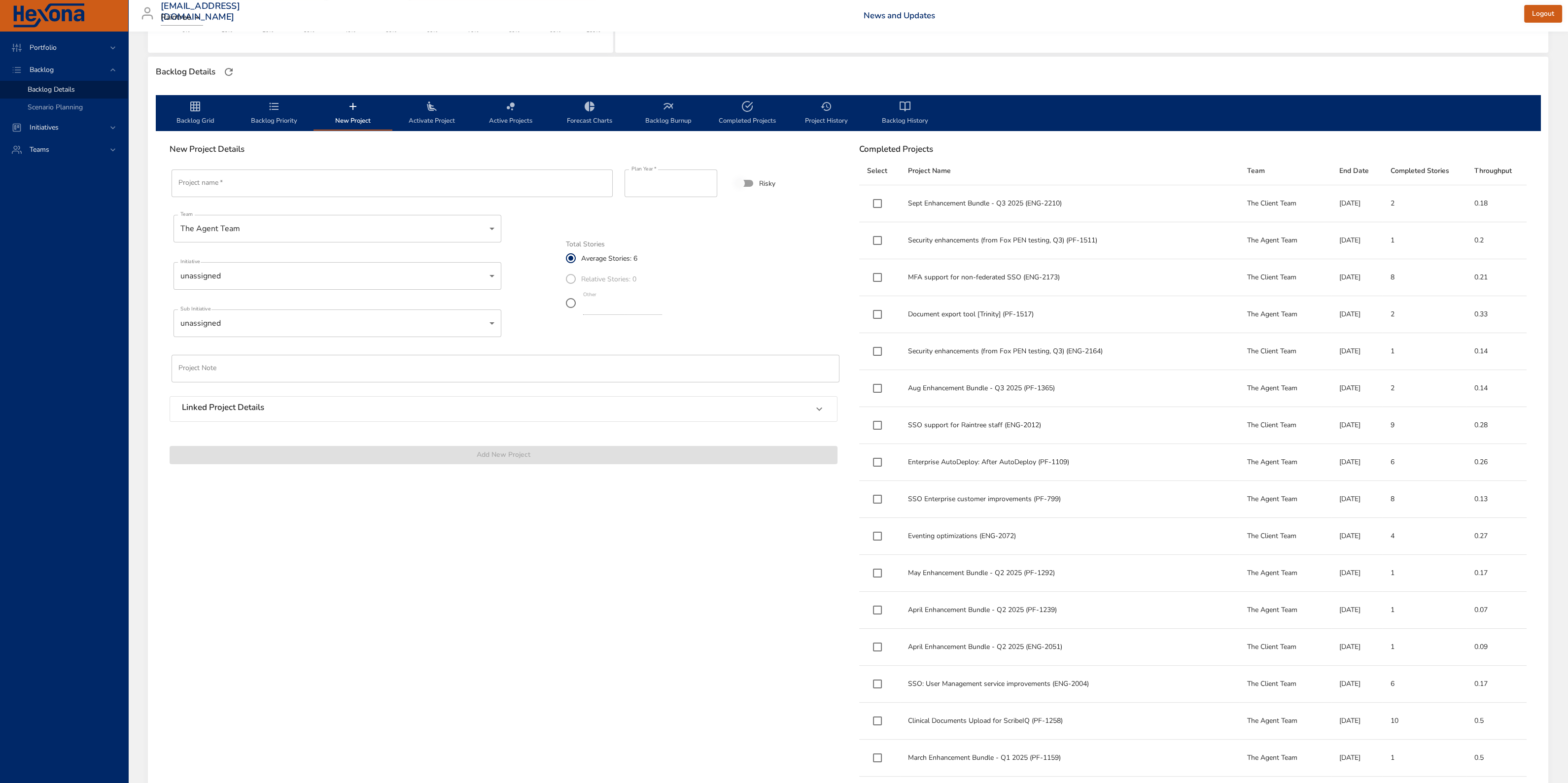
click at [440, 119] on span "Activate Project" at bounding box center [431, 113] width 67 height 26
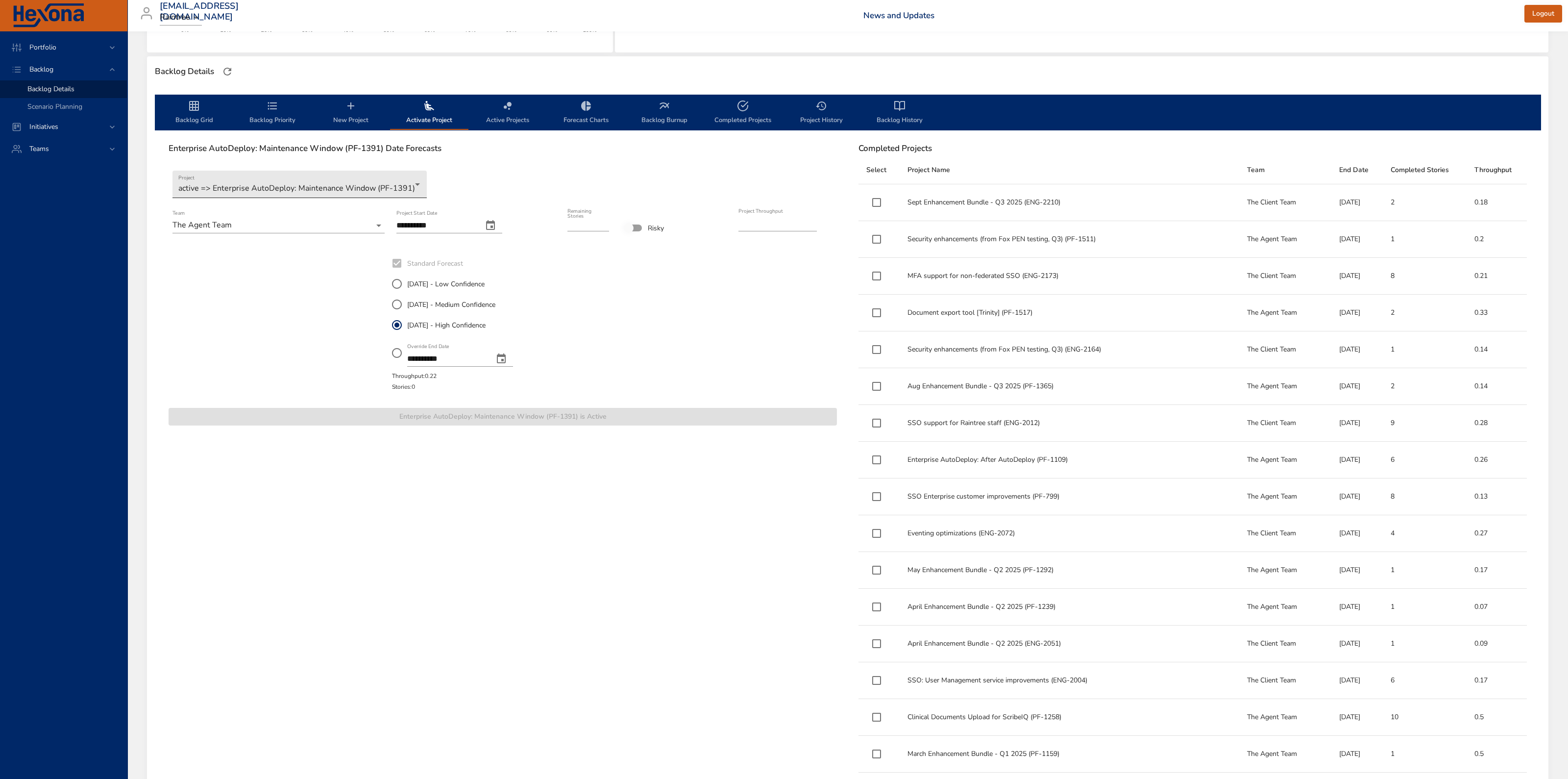
click at [414, 185] on body "Portfolio Backlog Backlog Details Scenario Planning Initiatives Teams [EMAIL_AD…" at bounding box center [784, 144] width 1568 height 779
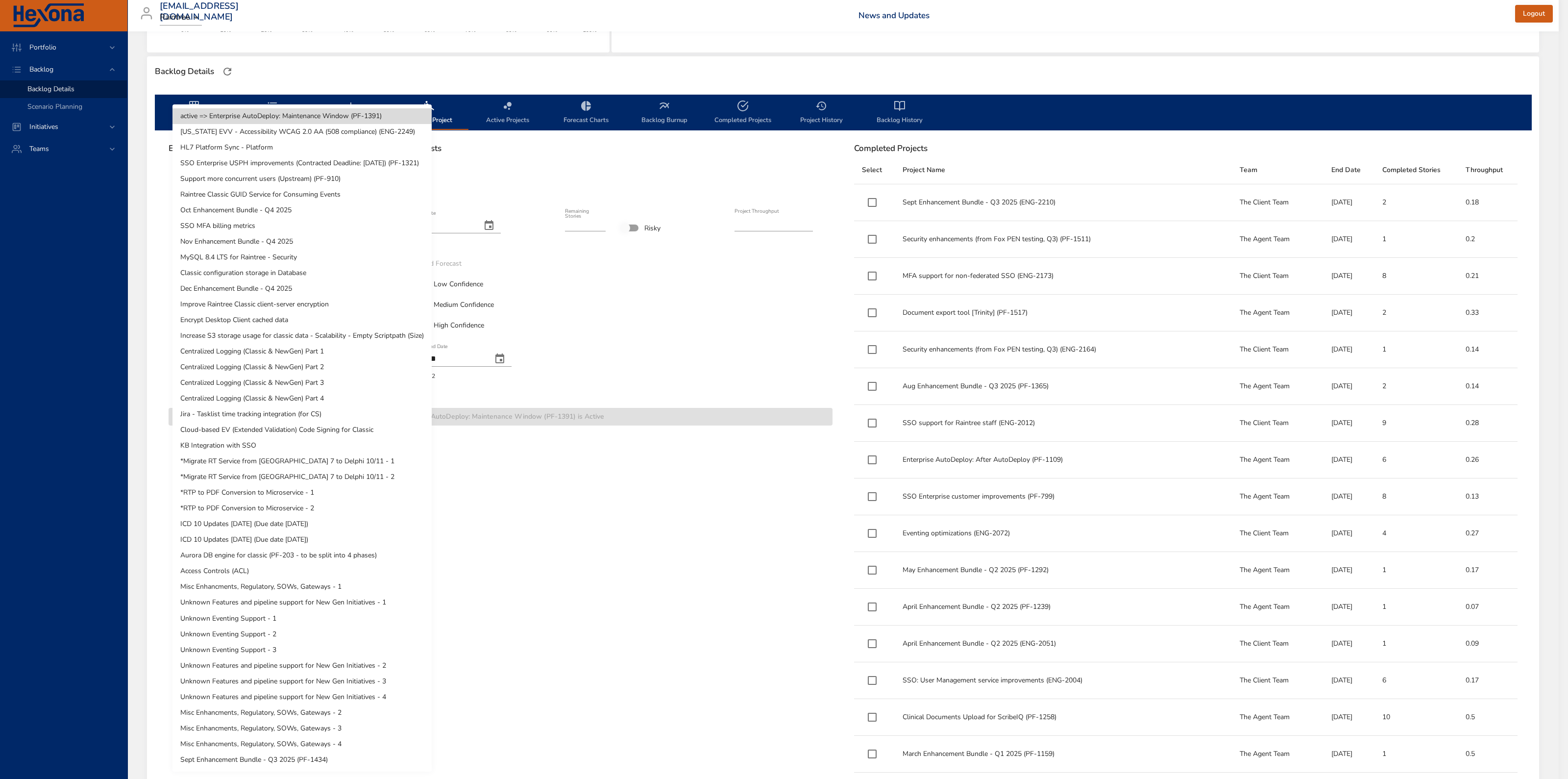
click at [539, 333] on div at bounding box center [784, 389] width 1568 height 779
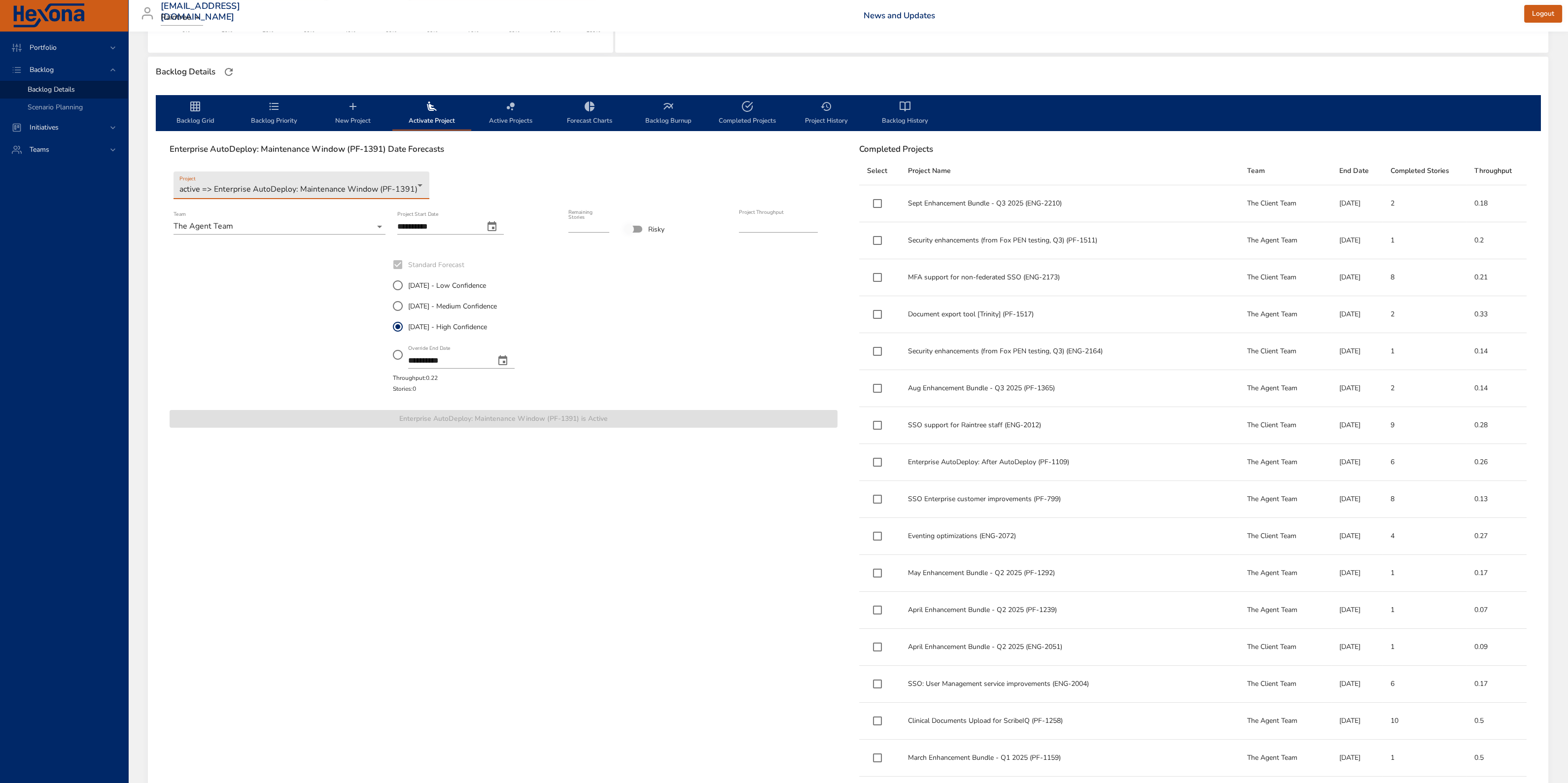
click at [189, 119] on span "Backlog Grid" at bounding box center [195, 113] width 67 height 26
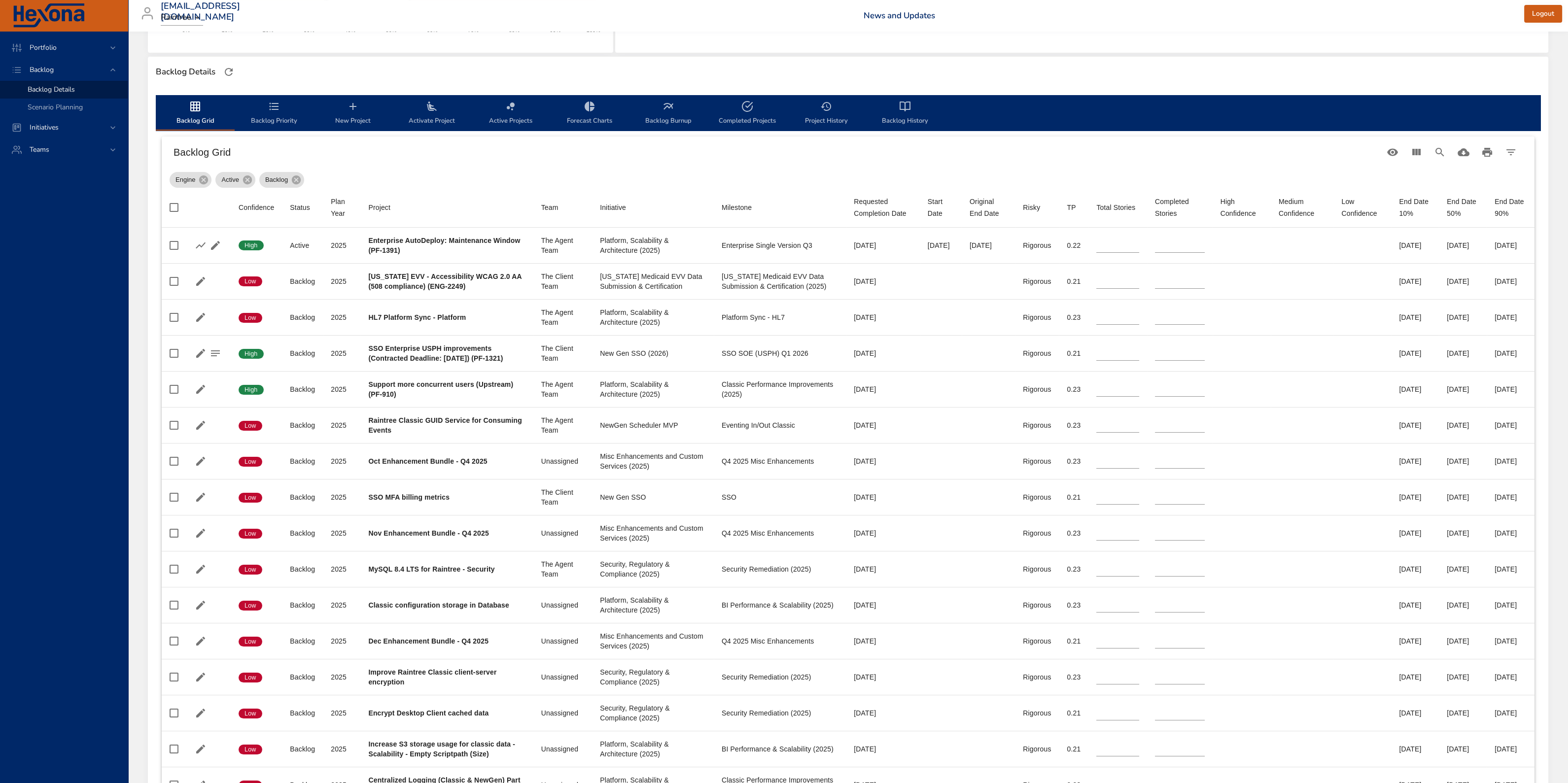
click at [279, 113] on span "Backlog Priority" at bounding box center [274, 113] width 67 height 26
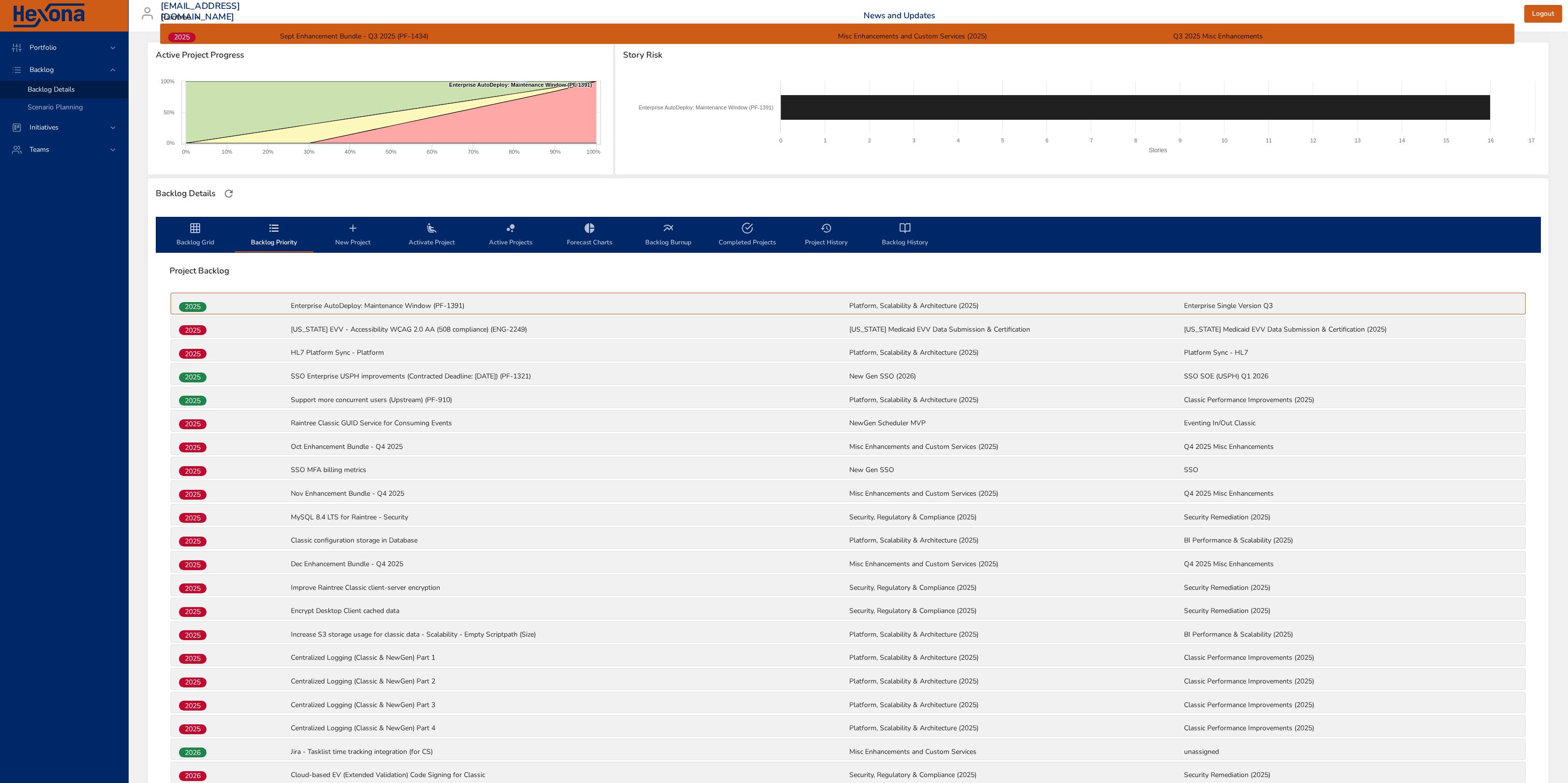
scroll to position [0, 0]
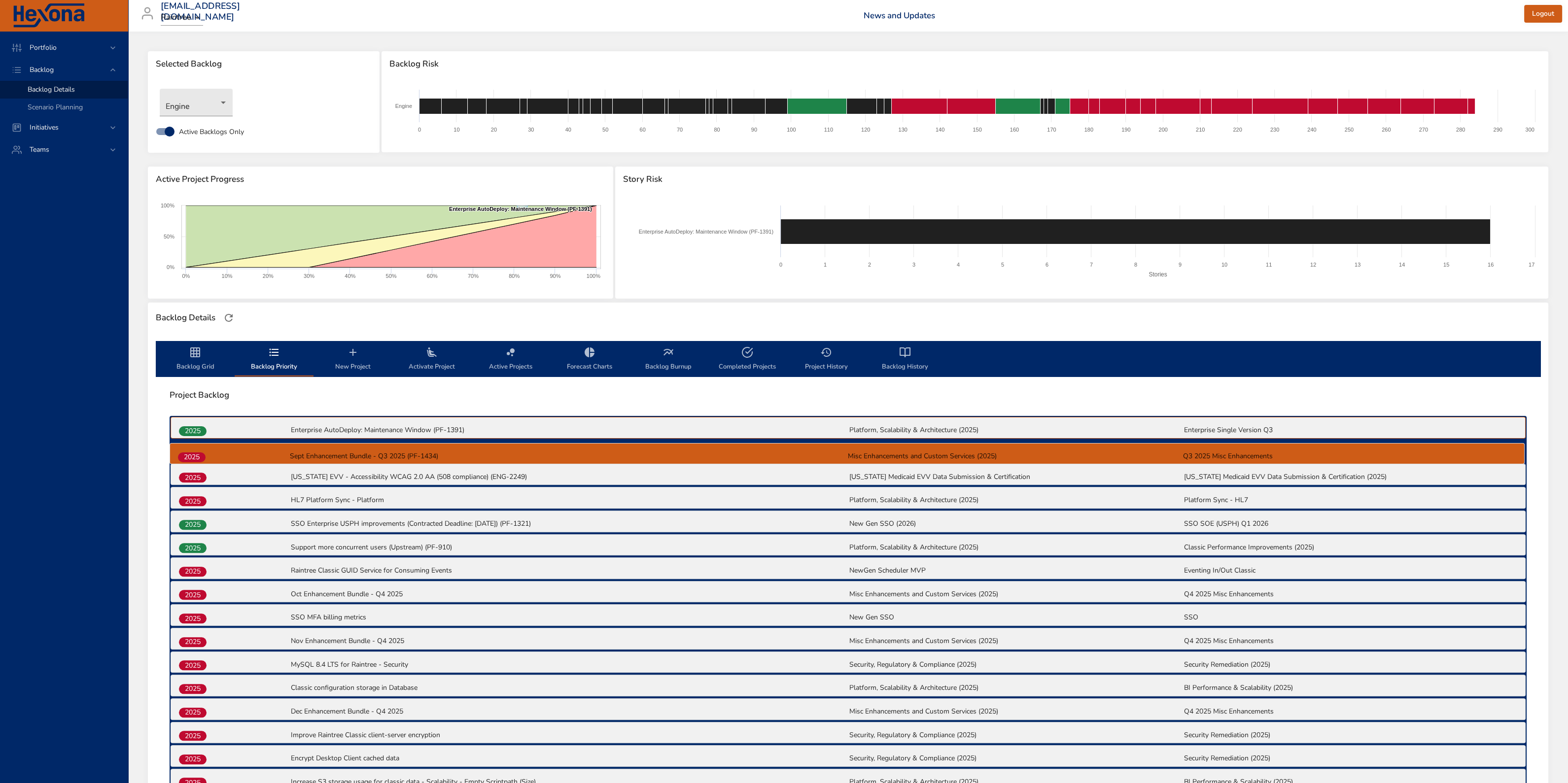
drag, startPoint x: 197, startPoint y: 683, endPoint x: 197, endPoint y: 454, distance: 229.0
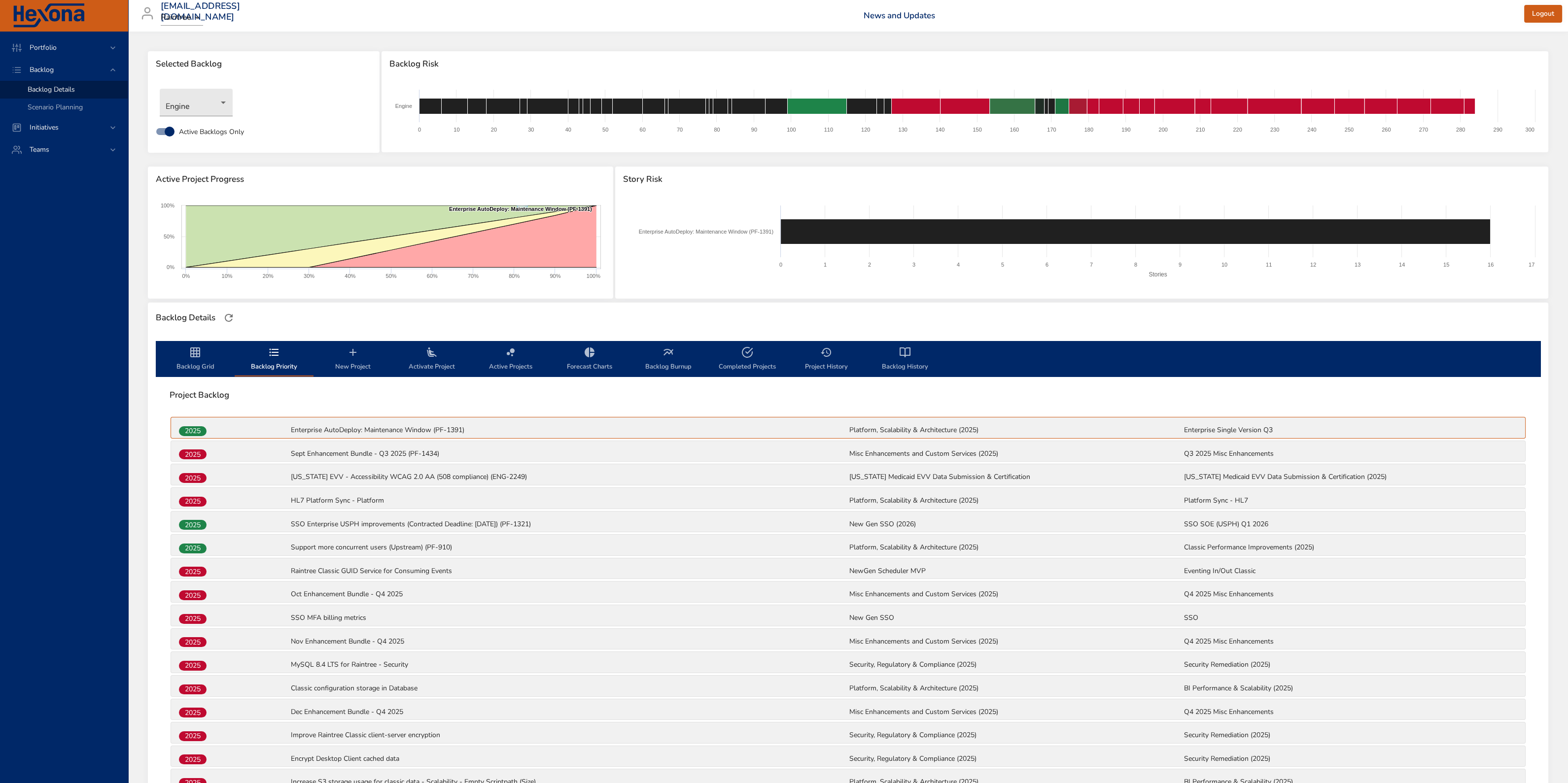
click at [197, 335] on span "Backlog Grid" at bounding box center [195, 359] width 67 height 26
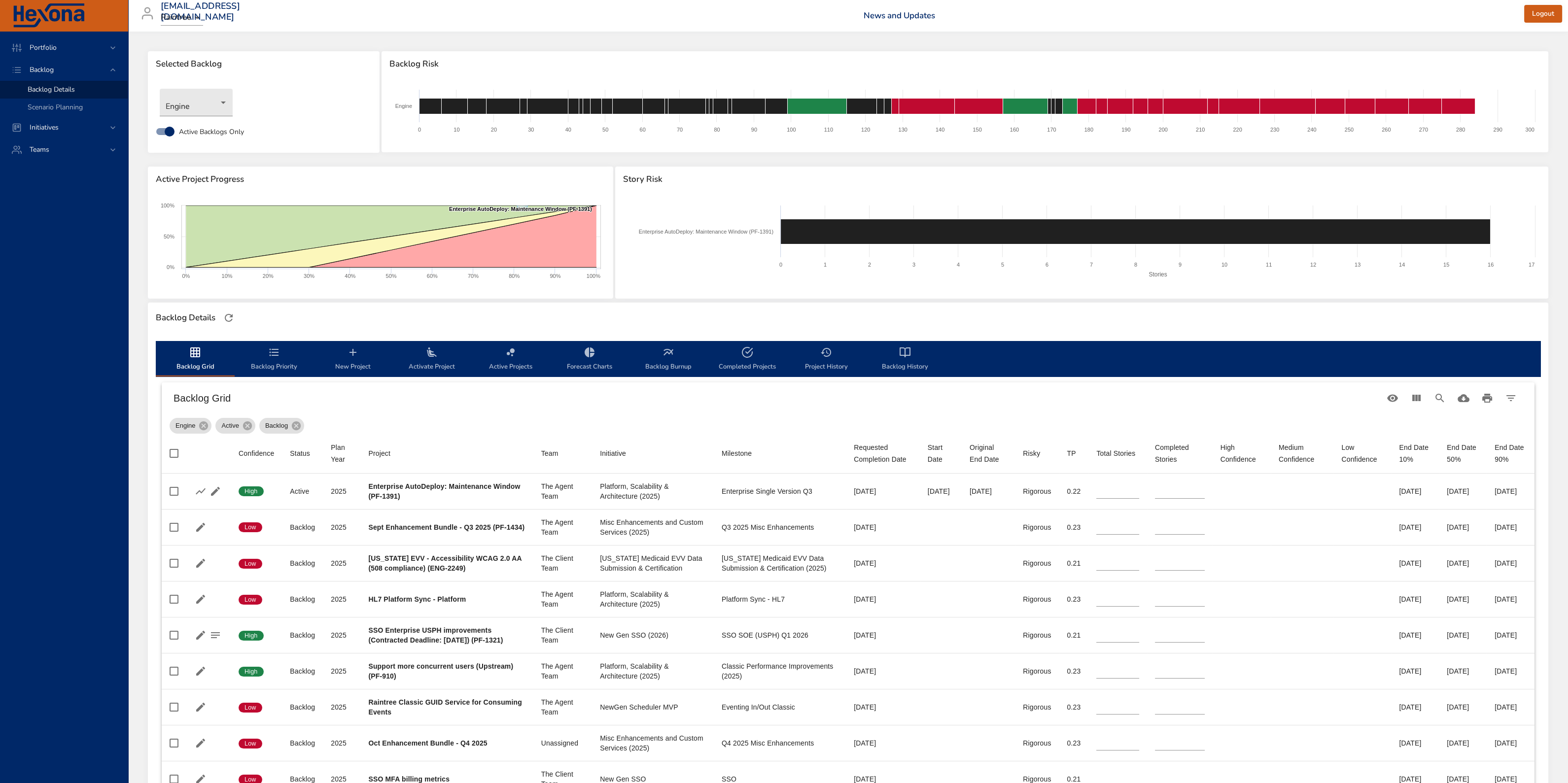
click at [431, 335] on span "Activate Project" at bounding box center [431, 359] width 67 height 26
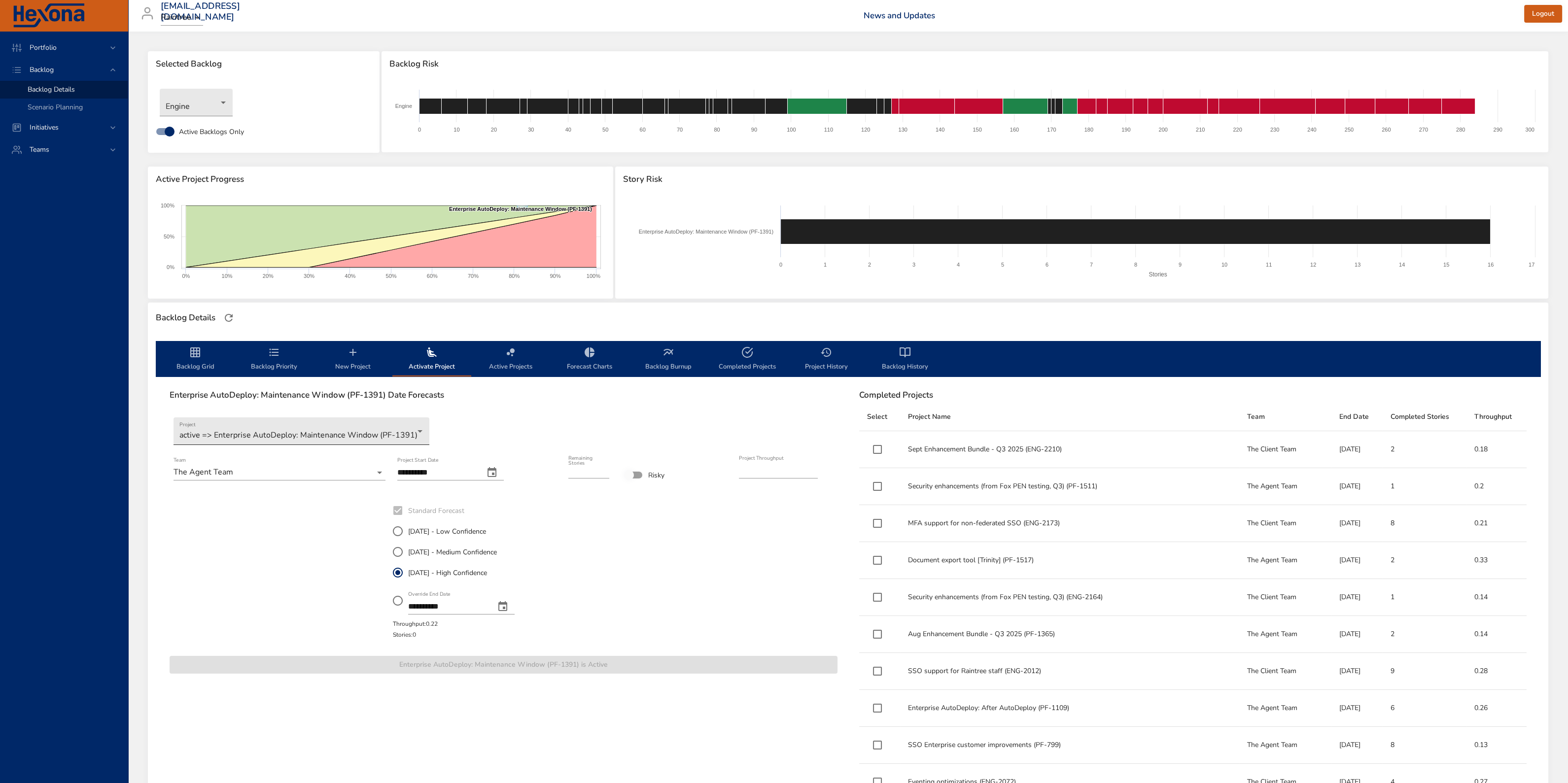
click at [350, 335] on body "Portfolio Backlog Backlog Details Scenario Planning Initiatives Teams [EMAIL_AD…" at bounding box center [784, 391] width 1568 height 783
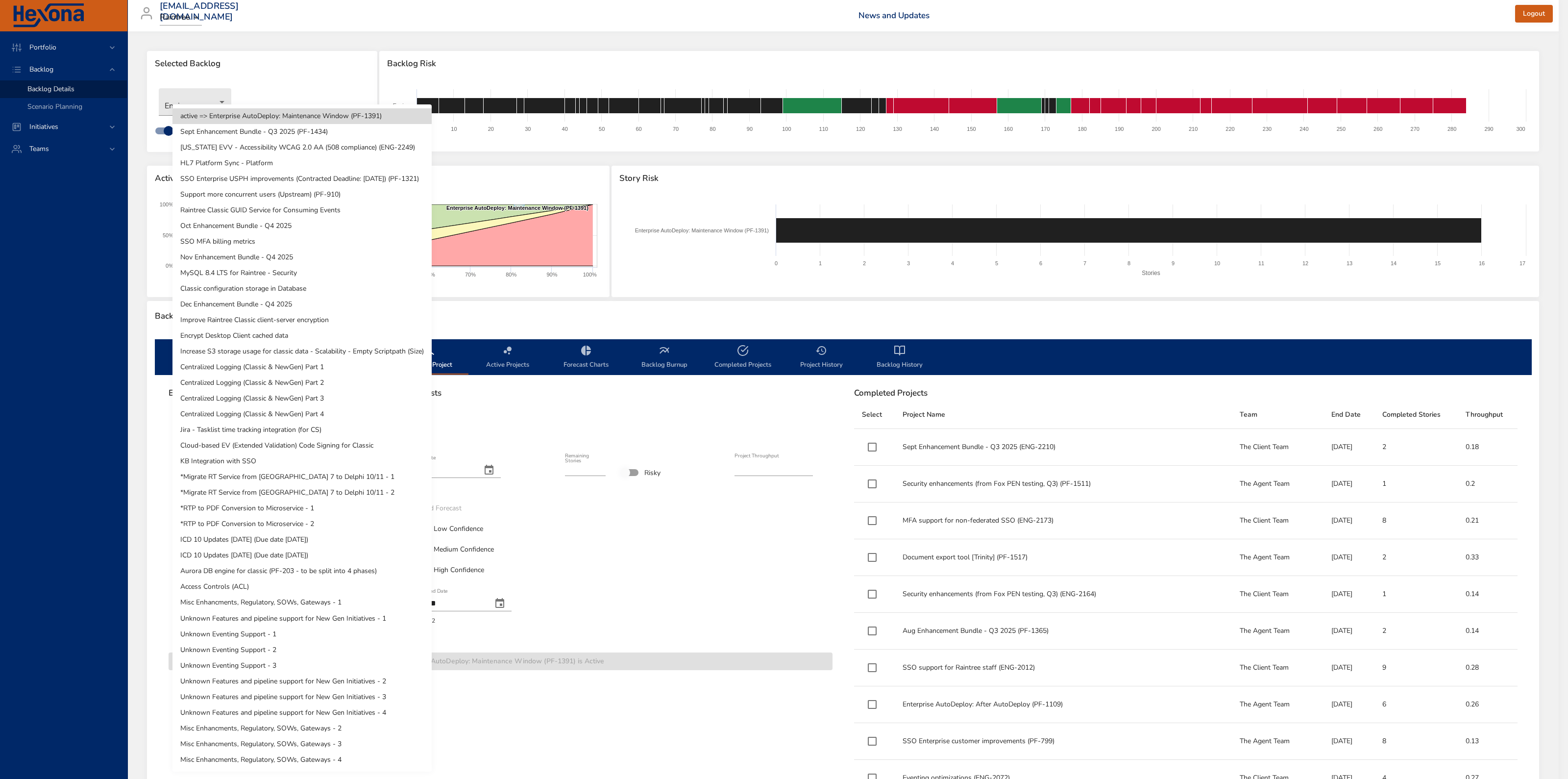
click at [279, 132] on li "Sept Enhancement Bundle - Q3 2025 (PF-1434)" at bounding box center [302, 132] width 259 height 16
type input "*"
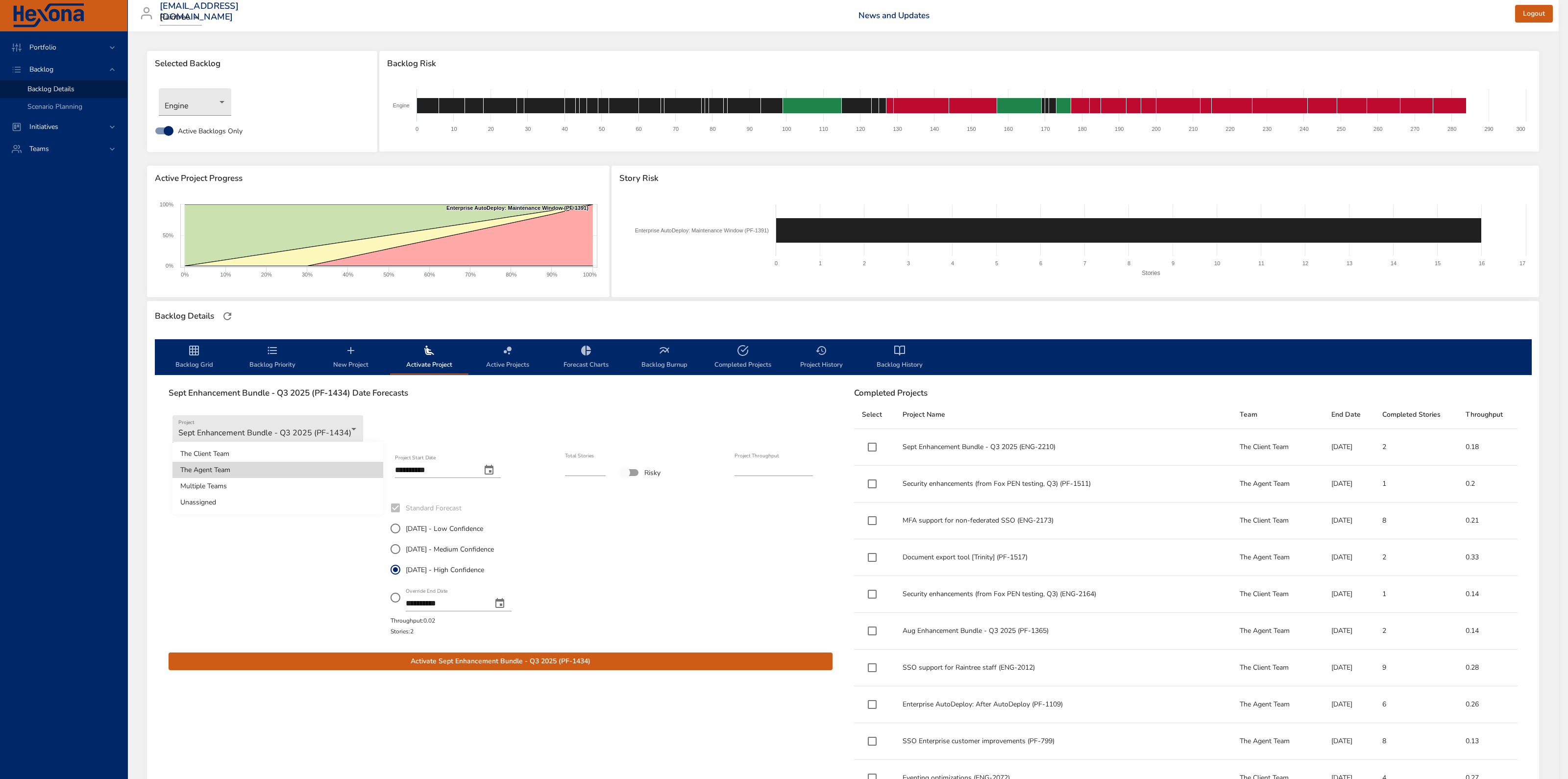
click at [279, 333] on body "Portfolio Backlog Backlog Details Scenario Planning Initiatives Teams [EMAIL_AD…" at bounding box center [784, 389] width 1568 height 779
click at [273, 333] on li "The Agent Team" at bounding box center [278, 470] width 211 height 16
type input "****"
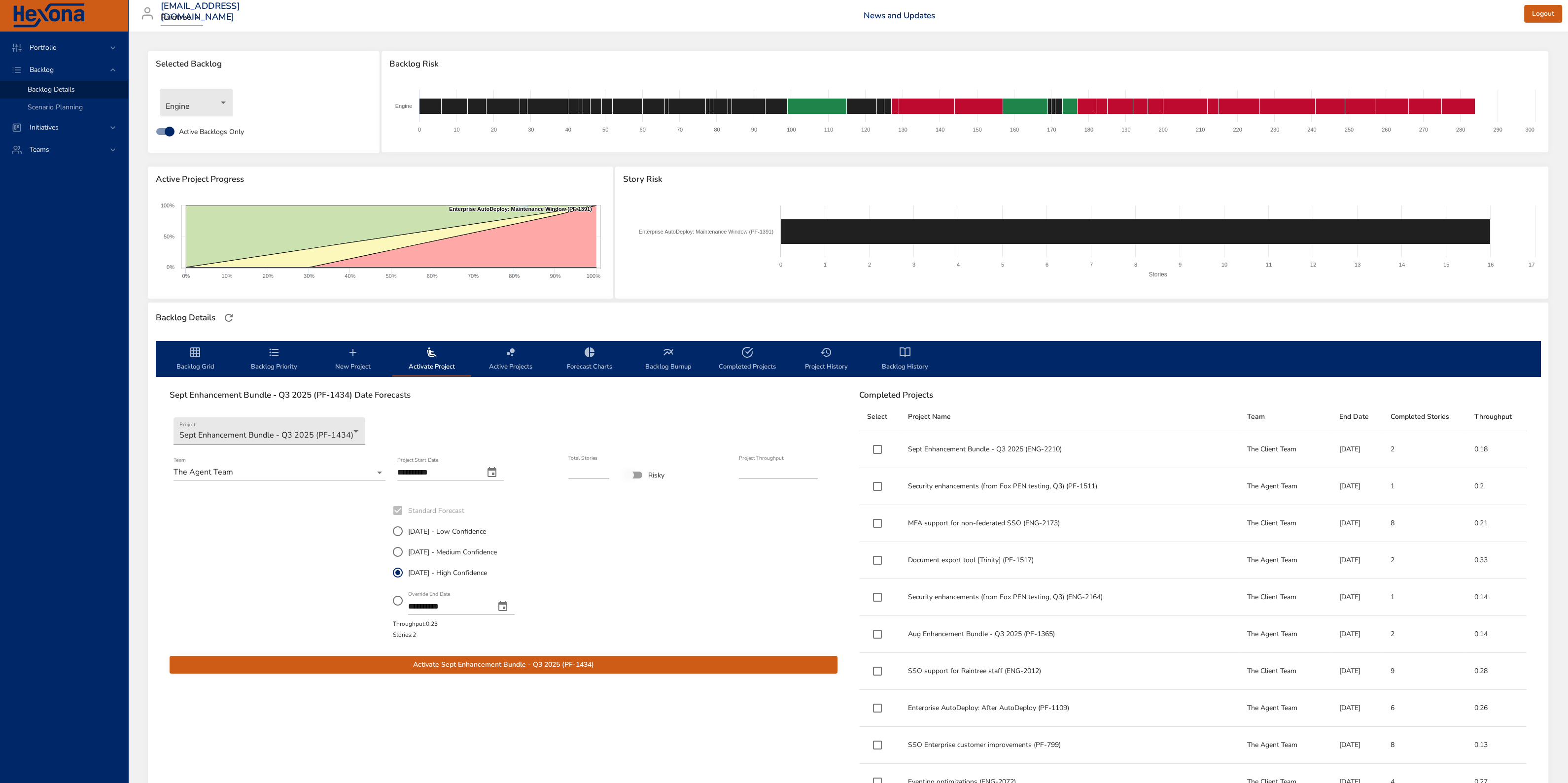
click at [498, 335] on icon "change date" at bounding box center [492, 472] width 12 height 12
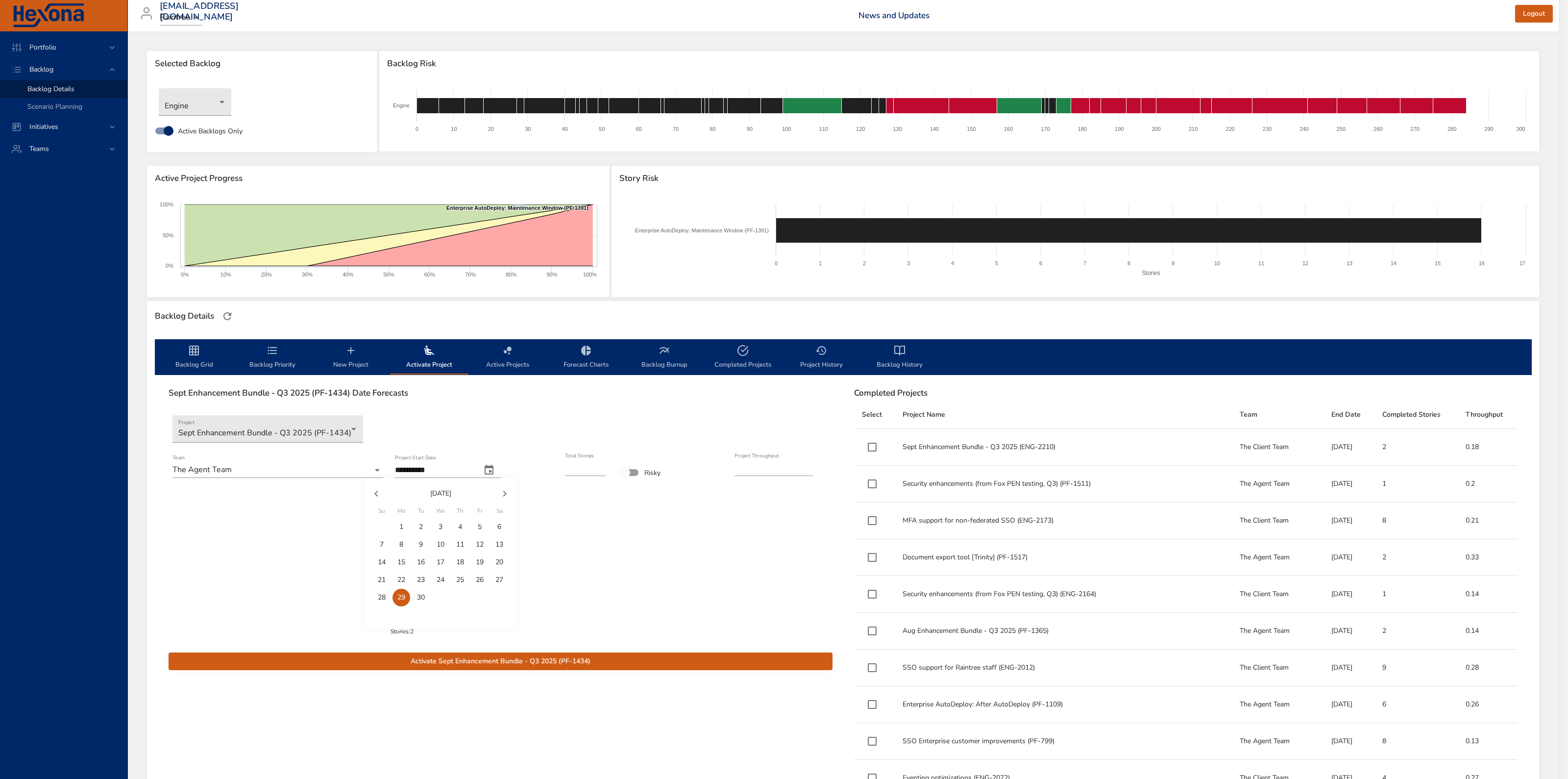
click at [382, 333] on button "button" at bounding box center [376, 493] width 24 height 24
click at [435, 333] on span "27" at bounding box center [440, 597] width 18 height 10
type input "**********"
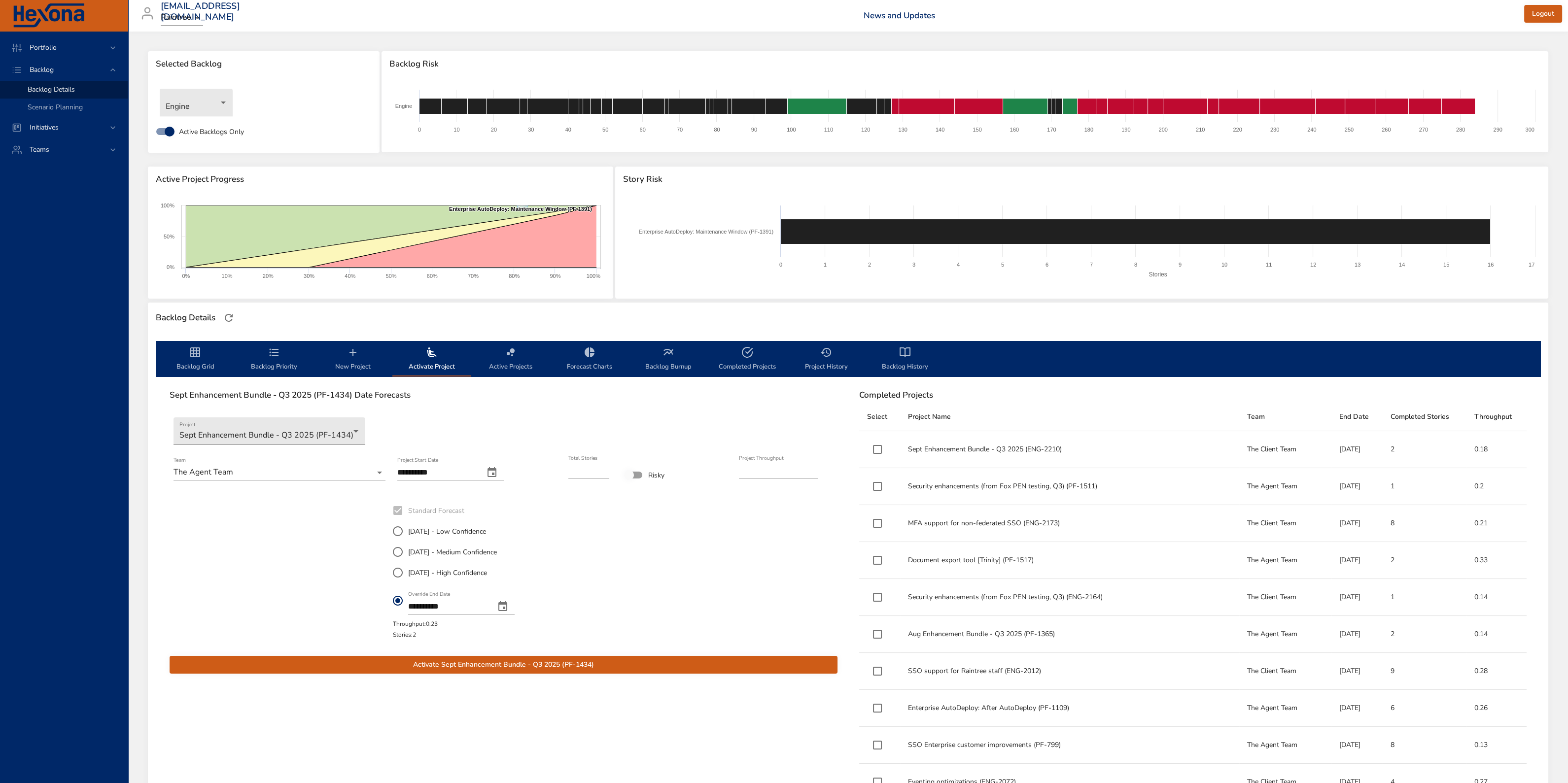
click at [507, 335] on icon "change date" at bounding box center [503, 606] width 9 height 10
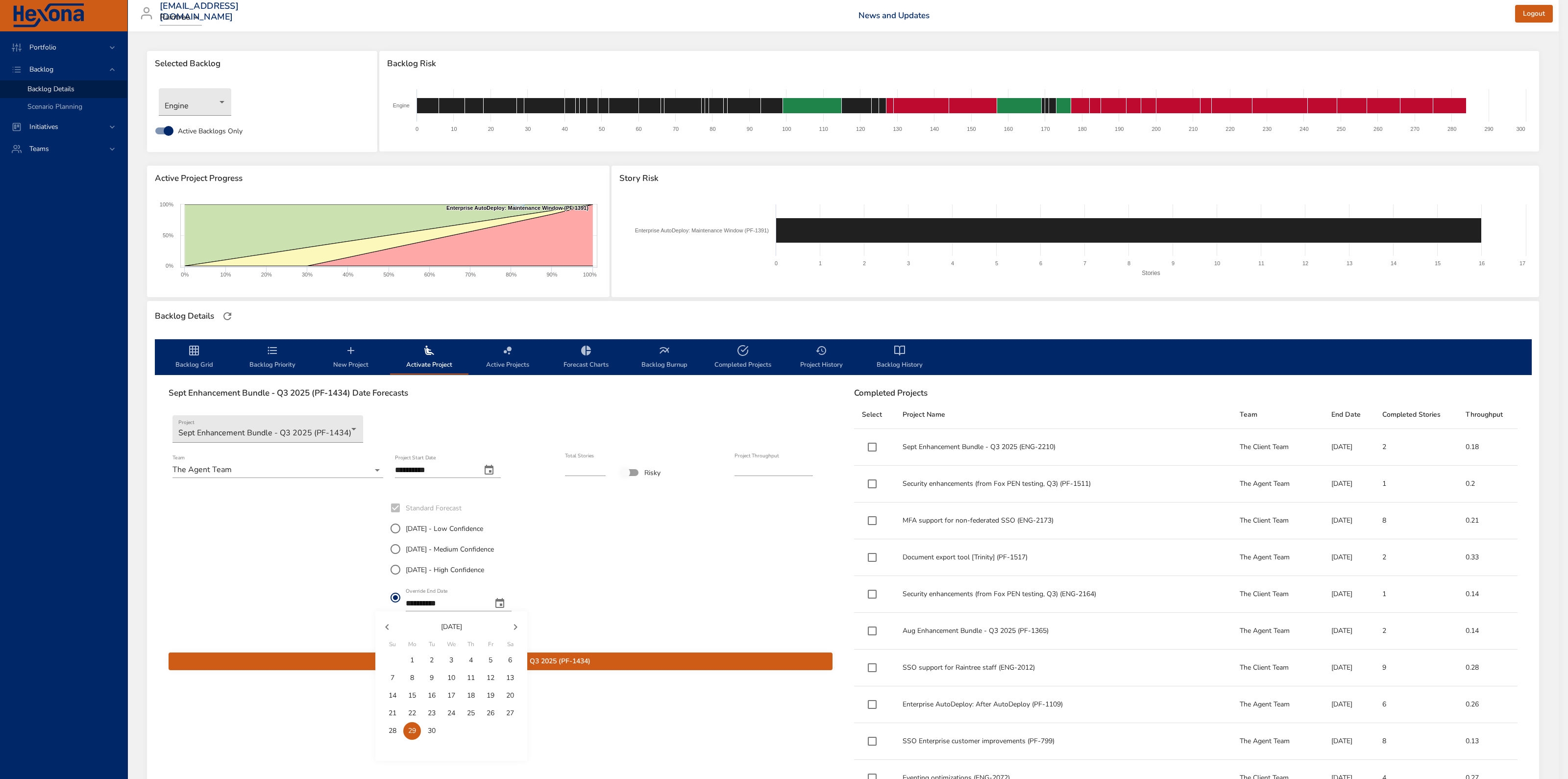
click at [431, 333] on p "30" at bounding box center [432, 731] width 8 height 10
type input "**********"
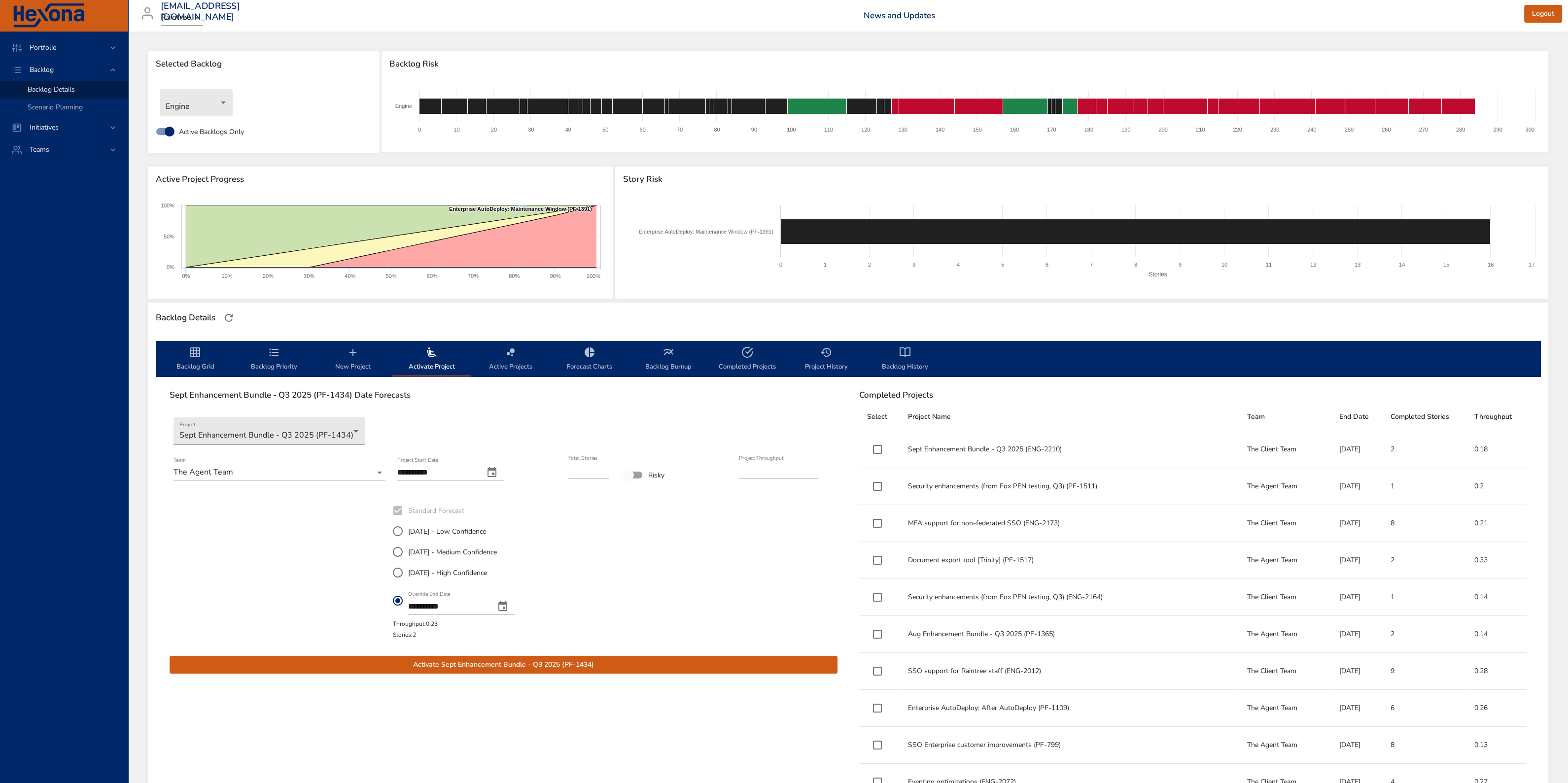
click at [497, 335] on span "Activate Sept Enhancement Bundle - Q3 2025 (PF-1434)" at bounding box center [503, 665] width 652 height 12
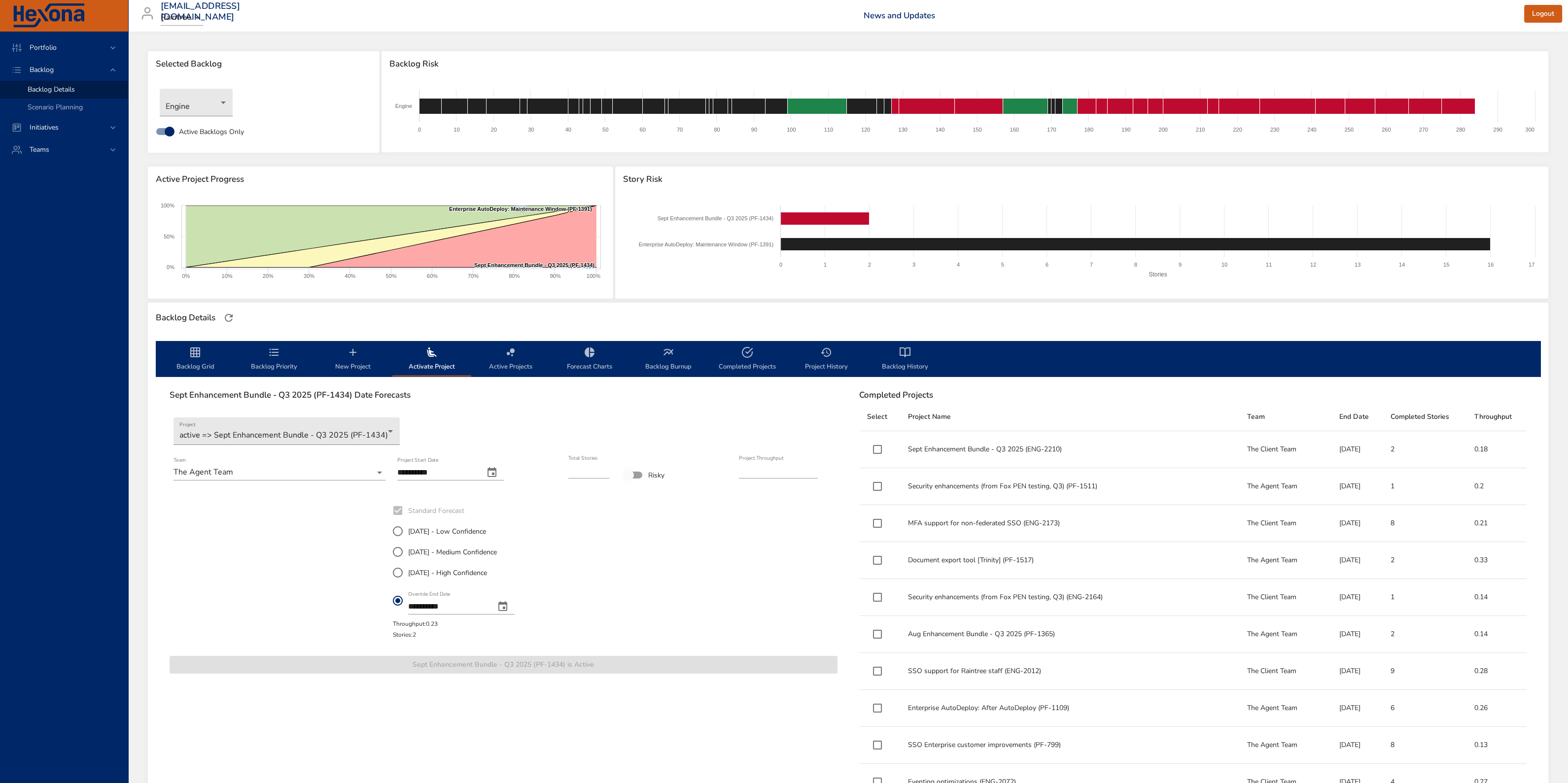
click at [203, 335] on span "Backlog Grid" at bounding box center [195, 359] width 67 height 26
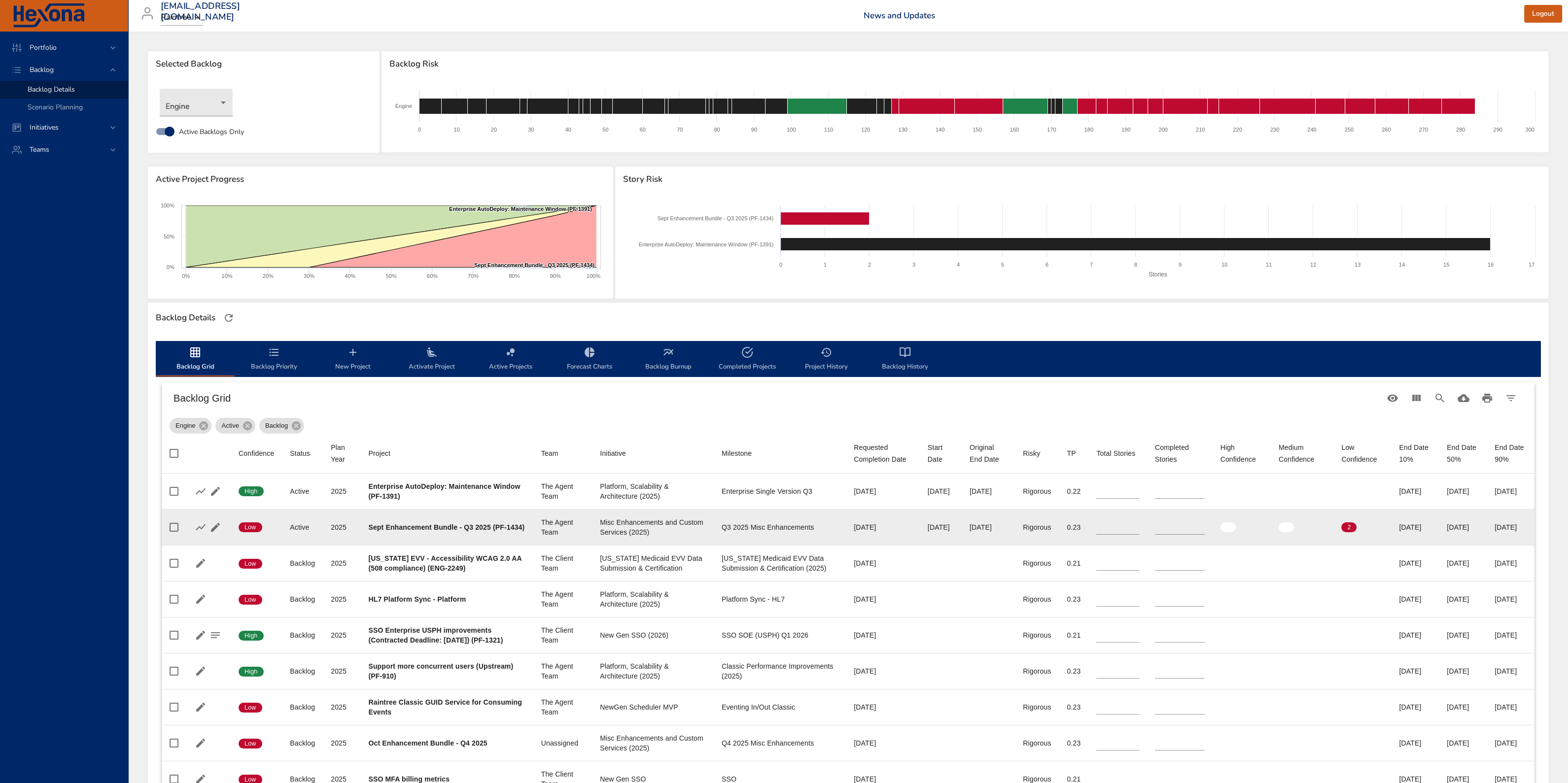
click at [768, 335] on input "*" at bounding box center [1179, 527] width 50 height 15
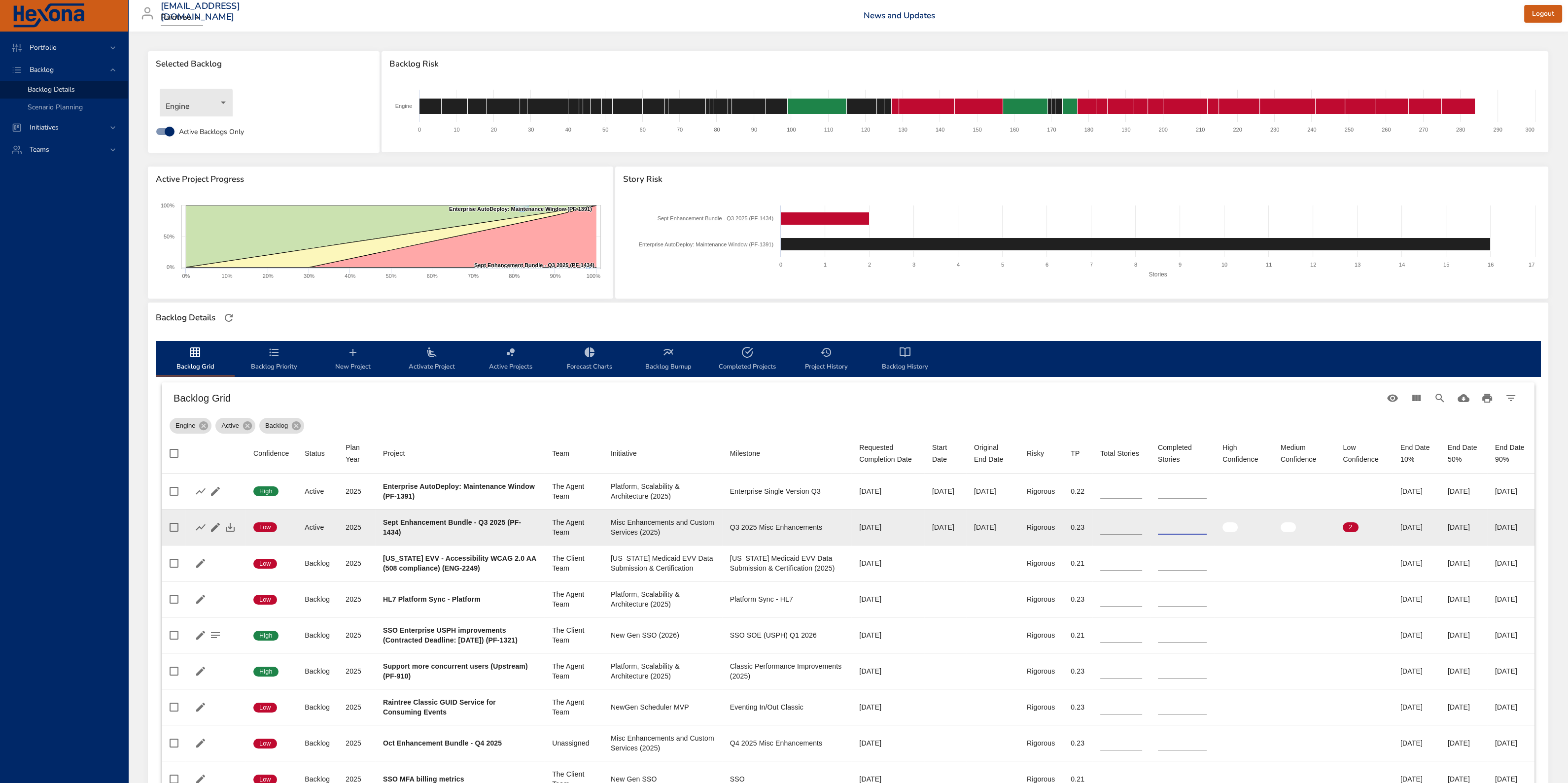
type input "*"
click at [768, 335] on input "*" at bounding box center [1182, 527] width 49 height 15
click at [229, 335] on icon "button" at bounding box center [230, 527] width 9 height 9
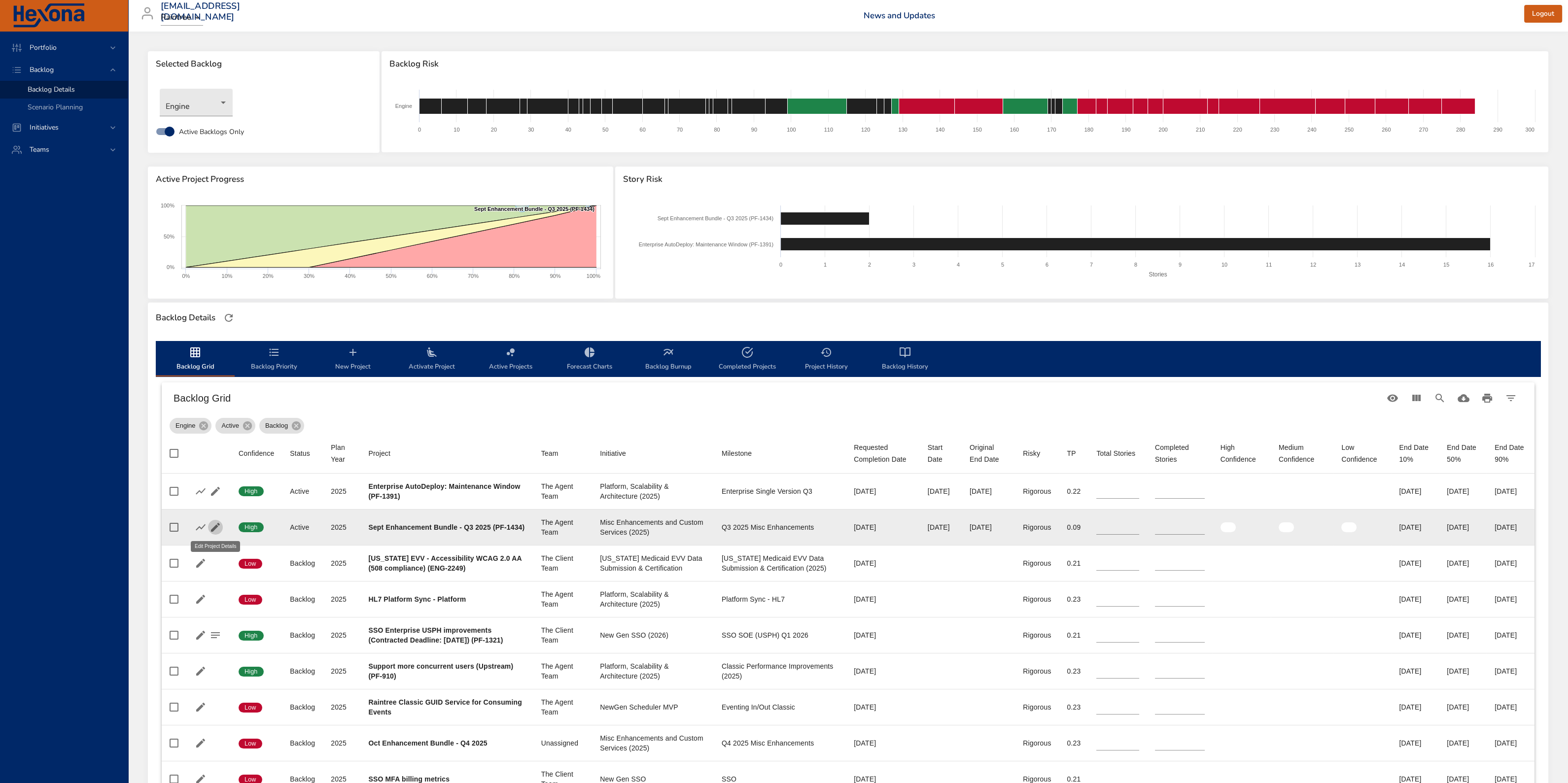
click at [217, 335] on icon "button" at bounding box center [215, 527] width 12 height 12
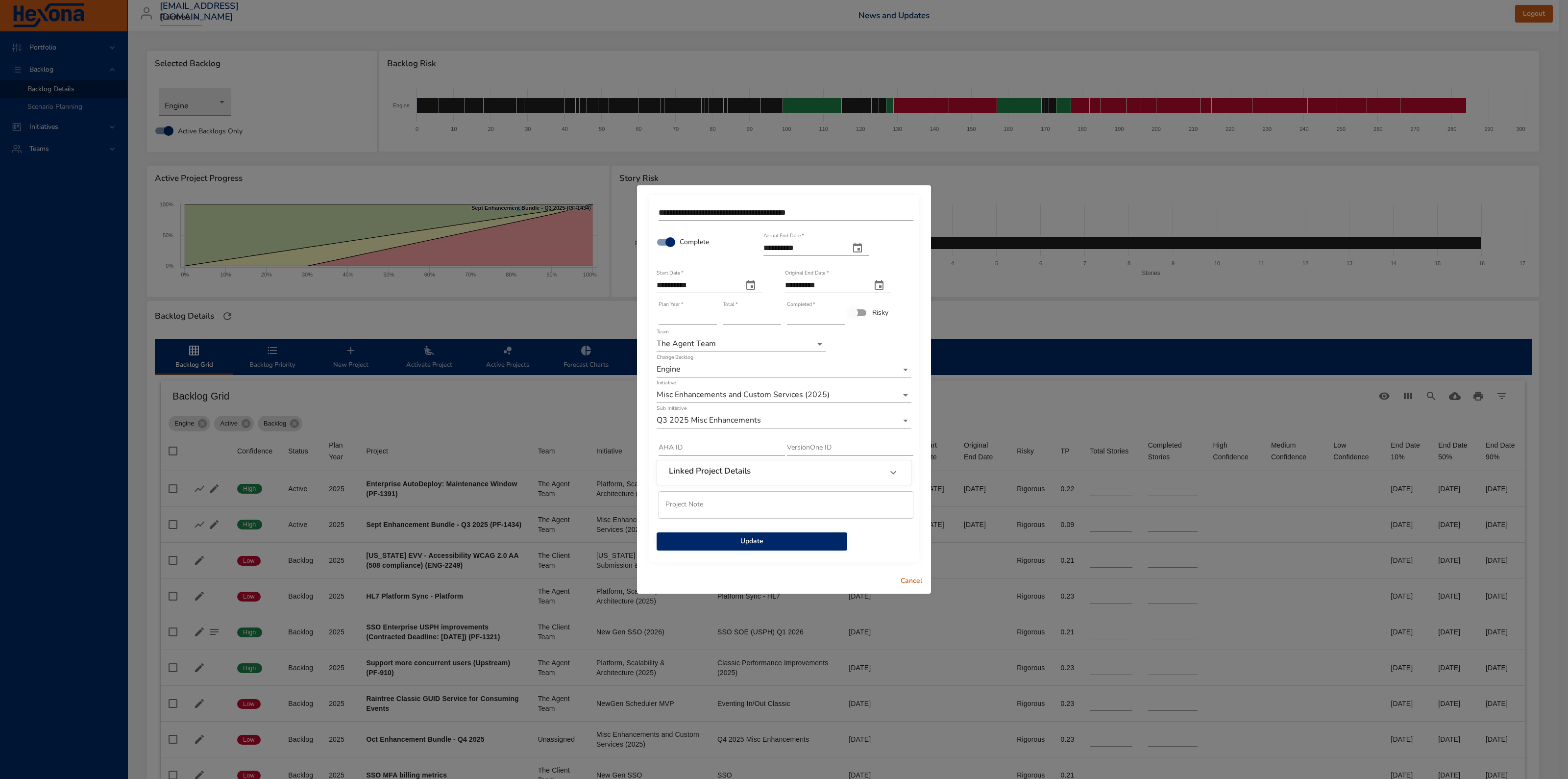
click at [764, 246] on icon "actual end date" at bounding box center [858, 247] width 9 height 10
click at [764, 333] on span "25" at bounding box center [829, 358] width 18 height 10
type input "**********"
click at [764, 333] on span "Update" at bounding box center [752, 541] width 175 height 12
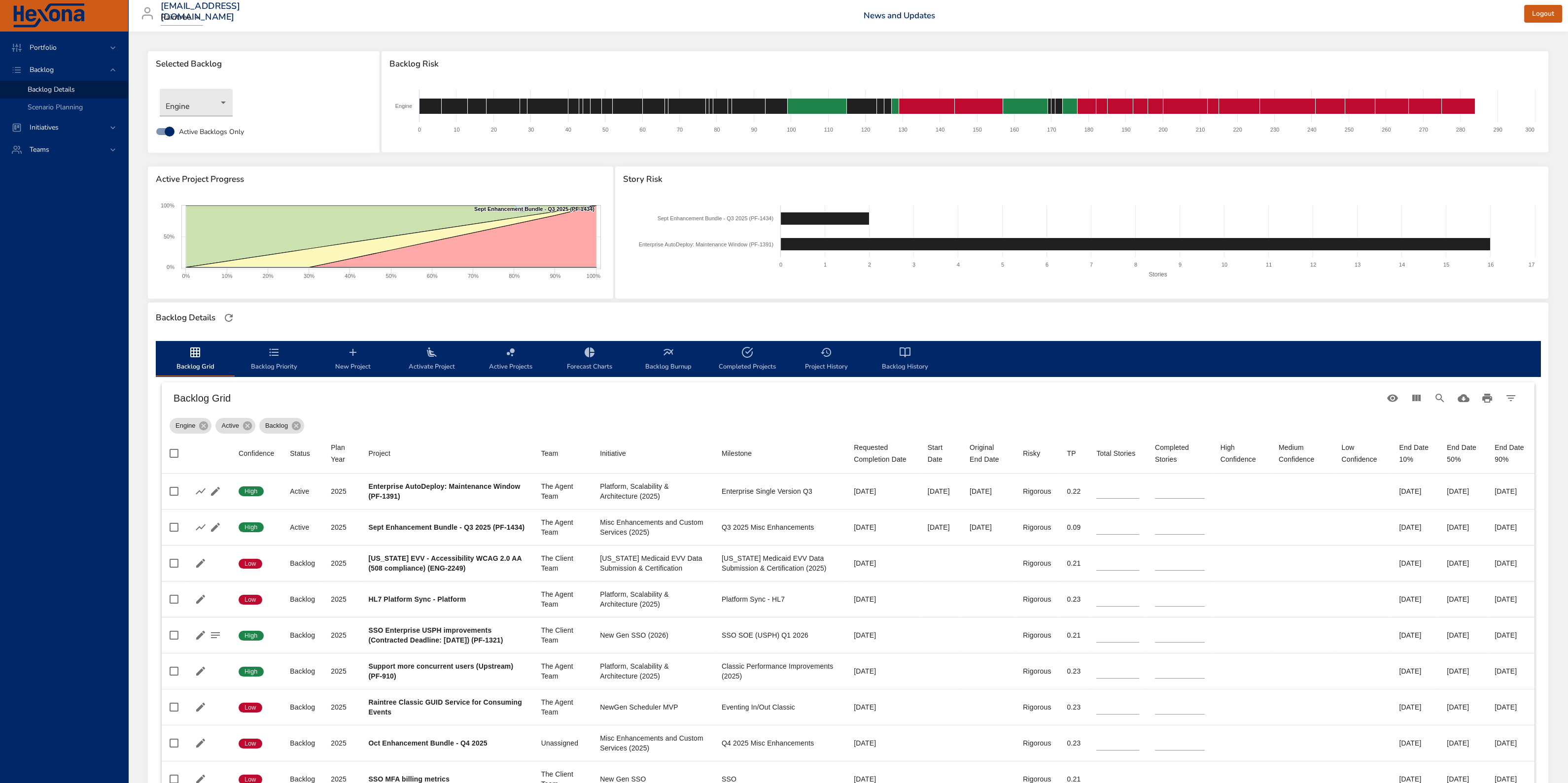
click at [191, 335] on icon "backlog-tab" at bounding box center [195, 352] width 12 height 12
click at [191, 335] on span "Backlog Grid" at bounding box center [195, 359] width 67 height 26
click at [228, 321] on icon "button" at bounding box center [228, 318] width 12 height 12
